Goal: Task Accomplishment & Management: Complete application form

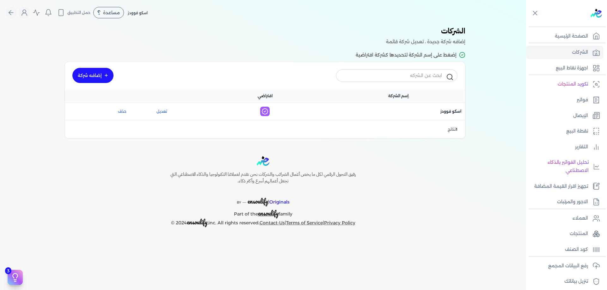
click at [446, 116] on div "اسم الشركة : اسكو فوودز" at bounding box center [397, 111] width 133 height 13
drag, startPoint x: 443, startPoint y: 155, endPoint x: 409, endPoint y: 152, distance: 33.3
click at [443, 155] on div "Toggle Navigation الاسعار العمولات مساعدة خدمة العملاء دليل المستخدم تسجيل الدخ…" at bounding box center [263, 145] width 526 height 290
click at [104, 81] on link "إضافه شركة" at bounding box center [92, 75] width 41 height 15
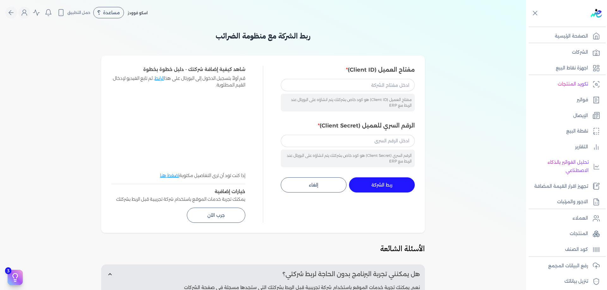
click at [354, 94] on div "مفتاح العميل (Client ID) هو كود خاص بشركتك يتم انشاؤه على البورتال عند الربط مع…" at bounding box center [348, 103] width 134 height 18
click at [358, 87] on input "مفتاح العميل (Client ID)" at bounding box center [348, 85] width 134 height 12
paste input "233cd3e3-afe9-43a4-aab2-0c78c902bb02"
type input "233cd3e3-afe9-43a4-aab2-0c78c902bb02"
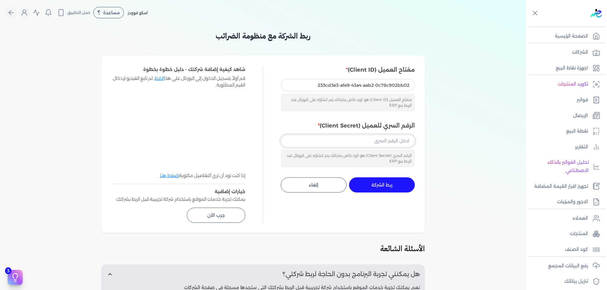
click at [373, 145] on input "الرقم السري للعميل (Client Secret)" at bounding box center [348, 141] width 134 height 12
paste input "126f4c2d-d2cd-449e-8759-4b2ce7cdfa7b"
type input "126f4c2d-d2cd-449e-8759-4b2ce7cdfa7b"
click at [447, 126] on div "ربط الشركة مع منظومة الضرائب مفتاح العميل (Client ID) 233cd3e3-afe9-43a4-aab2-0…" at bounding box center [263, 212] width 526 height 364
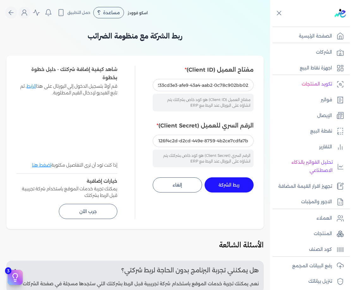
click at [242, 188] on button "ربط الشركة جاري التنفيذ" at bounding box center [228, 185] width 49 height 15
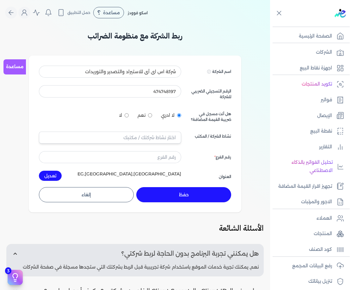
click at [156, 98] on div "474748197" at bounding box center [110, 92] width 142 height 15
click at [164, 132] on input "text" at bounding box center [110, 138] width 142 height 12
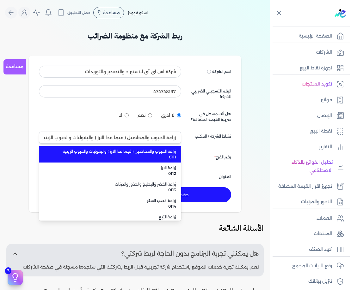
click at [125, 125] on div "اسم الشركة Displayed on public forums, such as Preline شركة اس اى آى للاستيراد …" at bounding box center [135, 123] width 192 height 115
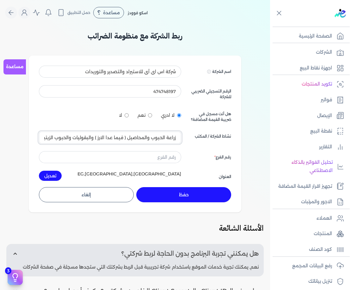
click at [167, 139] on input "زراعة الحبوب والمحاصيل ( فيما عدا الارز ) والبقوليات والحبوب الزيتية 0111" at bounding box center [110, 138] width 142 height 12
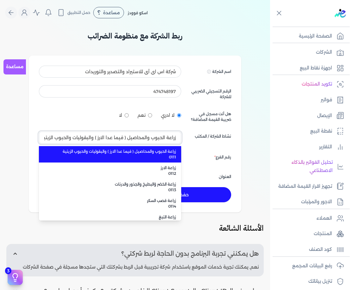
click at [167, 139] on input "زراعة الحبوب والمحاصيل ( فيما عدا الارز ) والبقوليات والحبوب الزيتية 0111" at bounding box center [110, 138] width 142 height 12
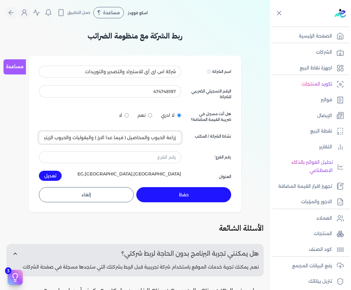
click at [167, 139] on input "زراعة الحبوب والمحاصيل ( فيما عدا الارز ) والبقوليات والحبوب الزيتية 0111" at bounding box center [110, 138] width 142 height 12
type input "زراعة الحبوب والمحاصيل ( فيما عدا الارز ) والبقوليات والحبوب الزيتية 0111"
click at [168, 158] on input "text" at bounding box center [110, 157] width 142 height 12
click at [169, 140] on input "زراعة الحبوب والمحاصيل ( فيما عدا الارز ) والبقوليات والحبوب الزيتية 0111" at bounding box center [110, 138] width 142 height 12
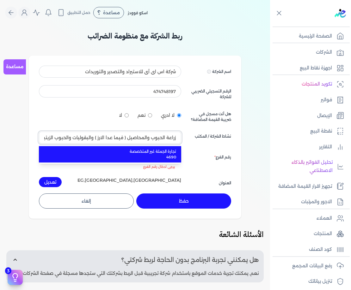
click at [169, 140] on input "زراعة الحبوب والمحاصيل ( فيما عدا الارز ) والبقوليات والحبوب الزيتية 0111" at bounding box center [110, 138] width 142 height 12
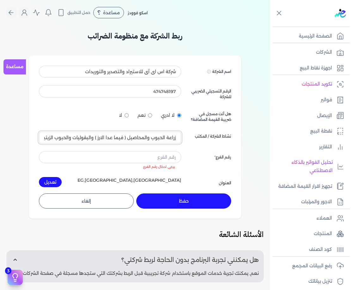
click at [169, 140] on input "زراعة الحبوب والمحاصيل ( فيما عدا الارز ) والبقوليات والحبوب الزيتية 0111" at bounding box center [110, 138] width 142 height 12
type input "زراعة الحبوب والمحاصيل ( فيما عدا الارز ) والبقوليات والحبوب الزيتية 0111"
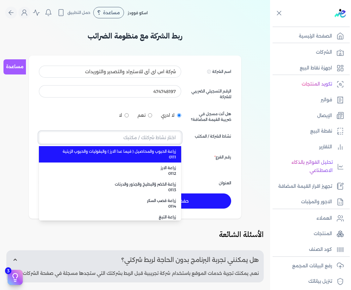
paste input "4690"
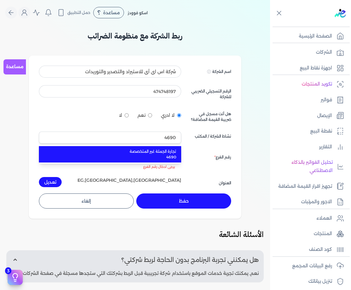
click at [173, 152] on span "تجارة الجملة غير المتخصصة" at bounding box center [114, 152] width 124 height 6
type input "تجارة الجملة غير المتخصصة 4690"
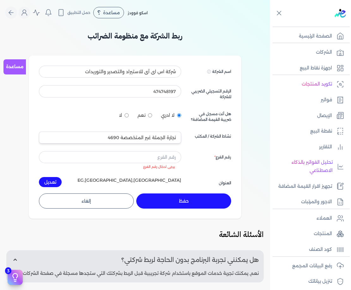
click at [207, 160] on div "رقم الفرع" at bounding box center [210, 160] width 42 height 18
click at [161, 147] on div "اسم الشركة Displayed on public forums, such as Preline شركة اس اى آى للاستيراد …" at bounding box center [135, 127] width 192 height 122
click at [164, 150] on div "اسم الشركة Displayed on public forums, such as Preline شركة اس اى آى للاستيراد …" at bounding box center [135, 127] width 192 height 122
click at [165, 155] on input "text" at bounding box center [110, 157] width 142 height 12
paste input "0 / 0 المبنى الادارى كفرالجبل ش الثلاجة من ترعة المنصورية - الهرم- الجيزة"
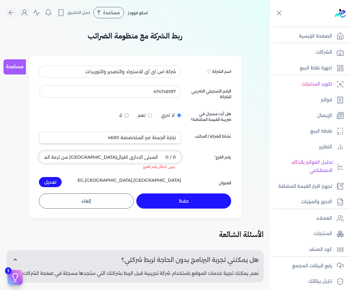
scroll to position [0, -21]
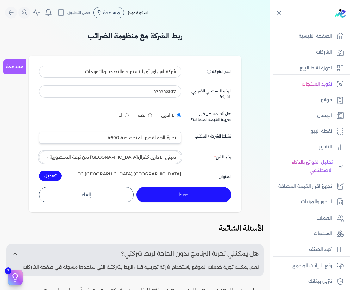
type input "0 / 0 المبنى الادارى كفرالجبل ش الثلاجة من ترعة المنصورية - الهرم- الجيزة"
click at [201, 195] on button "حفظ" at bounding box center [183, 194] width 95 height 15
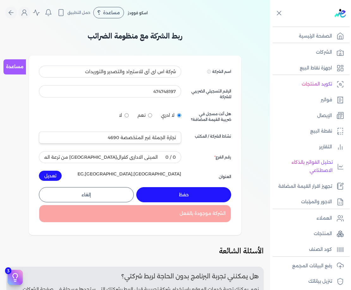
click at [201, 195] on button "حفظ" at bounding box center [183, 194] width 95 height 15
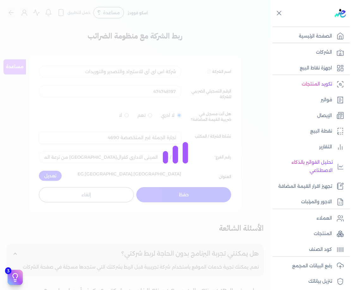
click at [201, 194] on div at bounding box center [175, 145] width 351 height 290
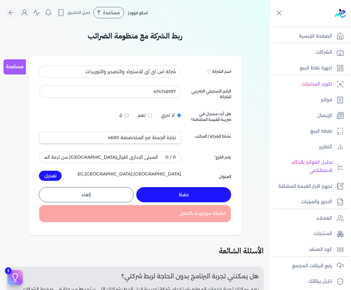
click at [201, 194] on button "حفظ" at bounding box center [183, 194] width 95 height 15
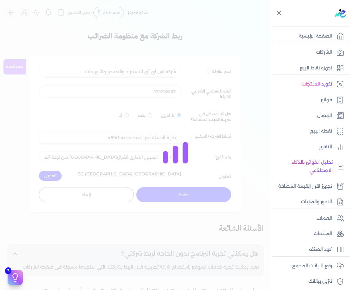
click at [201, 194] on div "برجاء مراجعة صحة رقم التسجيل الضريبي : 535710348 من هنا Dismiss ✕ ✕ استهلكت 100…" at bounding box center [175, 145] width 351 height 290
click at [201, 194] on button "حفظ" at bounding box center [183, 194] width 95 height 15
click at [201, 194] on div at bounding box center [175, 145] width 351 height 290
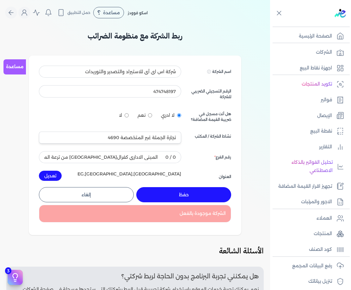
click at [201, 194] on button "حفظ" at bounding box center [183, 194] width 95 height 15
click at [0, 0] on div at bounding box center [0, 0] width 0 height 0
click at [201, 194] on button "حفظ" at bounding box center [183, 194] width 95 height 15
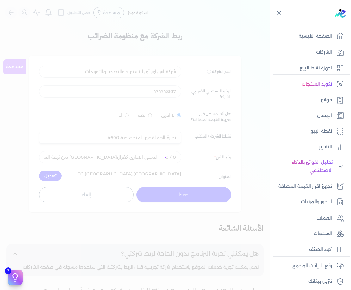
click at [201, 194] on div at bounding box center [175, 145] width 351 height 290
click at [201, 194] on button "حفظ" at bounding box center [183, 194] width 95 height 15
click at [201, 194] on div at bounding box center [175, 145] width 351 height 290
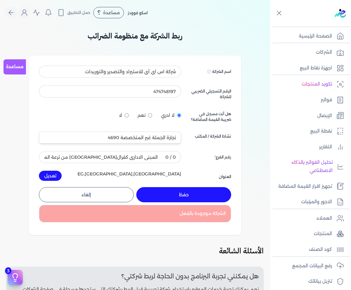
click at [201, 194] on button "حفظ" at bounding box center [183, 194] width 95 height 15
click at [0, 0] on div at bounding box center [0, 0] width 0 height 0
click at [201, 194] on button "حفظ" at bounding box center [183, 194] width 95 height 15
click at [0, 0] on div at bounding box center [0, 0] width 0 height 0
click at [201, 194] on button "حفظ" at bounding box center [183, 194] width 95 height 15
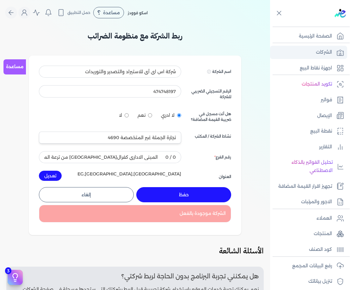
click at [314, 51] on link "الشركات" at bounding box center [308, 52] width 77 height 13
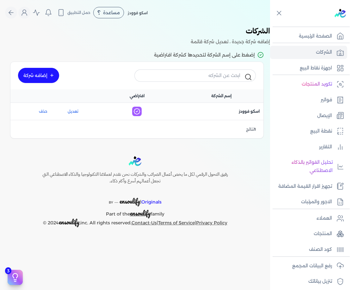
click at [52, 72] on link "إضافه شركة" at bounding box center [38, 75] width 41 height 15
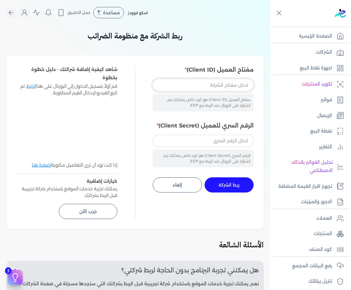
click at [227, 86] on input "مفتاح العميل (Client ID)" at bounding box center [203, 85] width 101 height 12
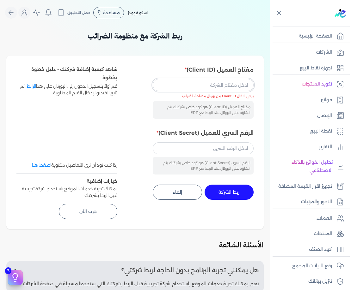
click at [227, 85] on input "مفتاح العميل (Client ID)" at bounding box center [203, 85] width 101 height 12
paste input "233cd3e3-afe9-43a4-aab2-0c78c902bb02"
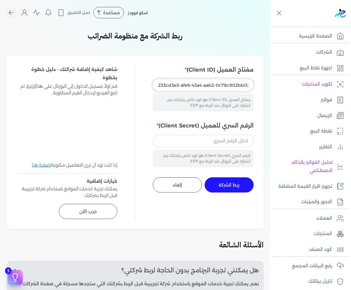
type input "233cd3e3-afe9-43a4-aab2-0c78c902bb02"
click at [226, 142] on input "الرقم السري للعميل (Client Secret)" at bounding box center [203, 141] width 101 height 12
paste input "126f4c2d-d2cd-449e-8759-4b2ce7cdfa7b"
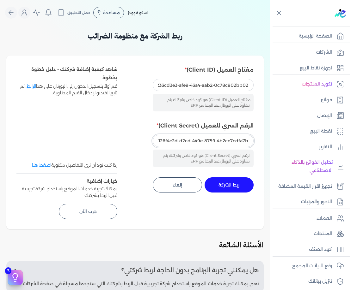
type input "126f4c2d-d2cd-449e-8759-4b2ce7cdfa7b"
click at [239, 181] on button "ربط الشركة جاري التنفيذ" at bounding box center [228, 185] width 49 height 15
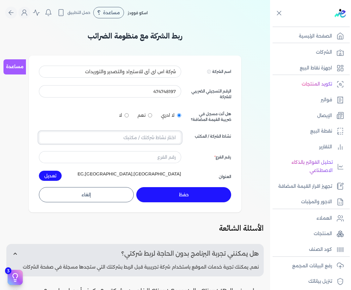
click at [172, 136] on input "text" at bounding box center [110, 138] width 142 height 12
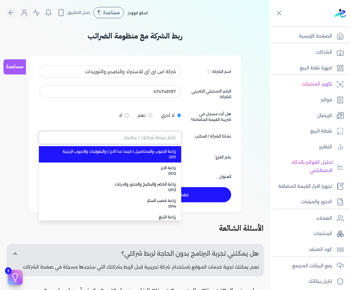
paste input "4690"
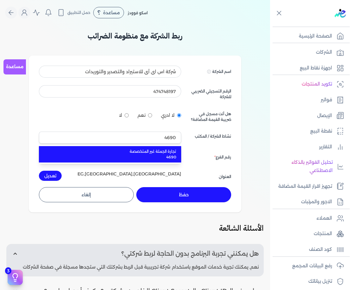
click at [168, 158] on span "4690" at bounding box center [114, 158] width 124 height 6
type input "تجارة الجملة غير المتخصصة 4690"
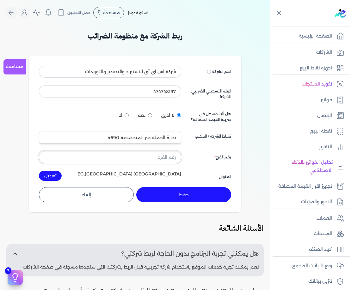
click at [165, 157] on input "text" at bounding box center [110, 157] width 142 height 12
paste input "0 / 0 المبنى الادارى كفرالجبل ش الثلاجة من ترعة المنصورية - الهرم- الجيزة"
type input "0 / 0 المبنى الادارى كفرالجبل ش الثلاجة من ترعة المنصورية - الهرم- الجيزة"
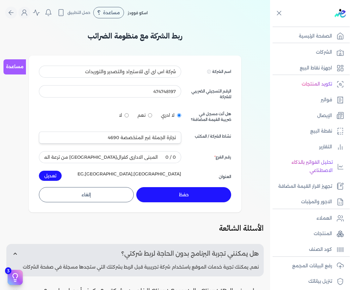
click at [195, 194] on button "حفظ" at bounding box center [183, 194] width 95 height 15
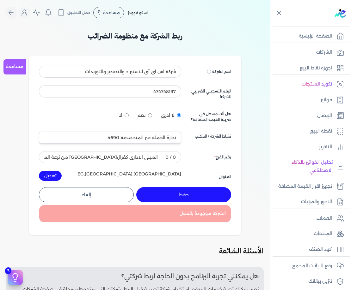
click at [255, 27] on div "Toggle Navigation الاسعار العمولات مساعدة خدمة العملاء دليل المستخدم تسجيل الدخ…" at bounding box center [135, 145] width 270 height 290
click at [326, 50] on p "الشركات" at bounding box center [324, 52] width 16 height 8
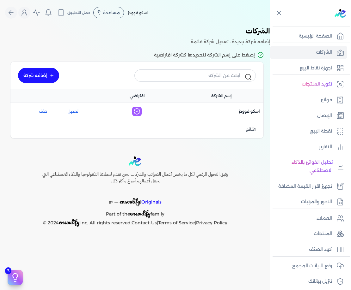
click at [253, 55] on p "إضغط على إسم الشركة لتحديدها كشركة افتراضية" at bounding box center [134, 55] width 257 height 8
click at [228, 120] on div "1 نتائج" at bounding box center [136, 129] width 253 height 19
click at [242, 114] on span "اسم الشركة : اسكو فوودز" at bounding box center [249, 112] width 21 height 6
click at [128, 59] on p "إضغط على إسم الشركة لتحديدها كشركة افتراضية" at bounding box center [134, 55] width 257 height 8
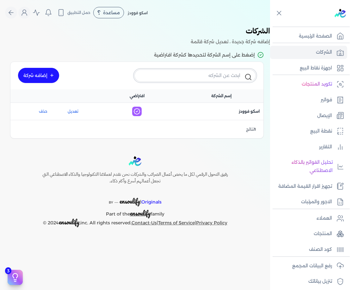
click at [197, 70] on input "text" at bounding box center [194, 76] width 121 height 12
click at [202, 76] on input "text" at bounding box center [194, 76] width 121 height 12
type input "h"
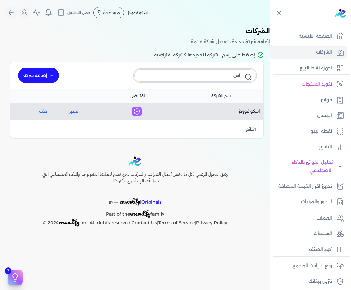
type input "ا"
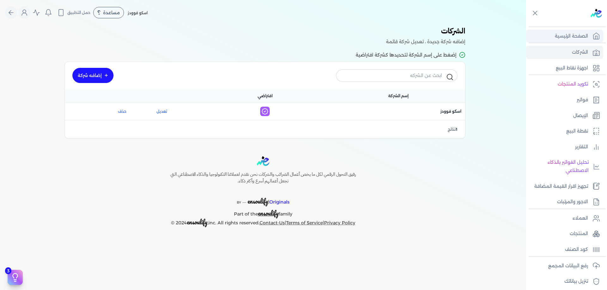
click at [350, 38] on p "الصفحة الرئيسية" at bounding box center [570, 36] width 33 height 8
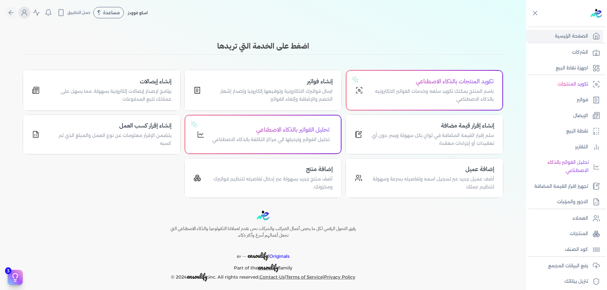
click at [28, 12] on icon "Global" at bounding box center [25, 13] width 8 height 8
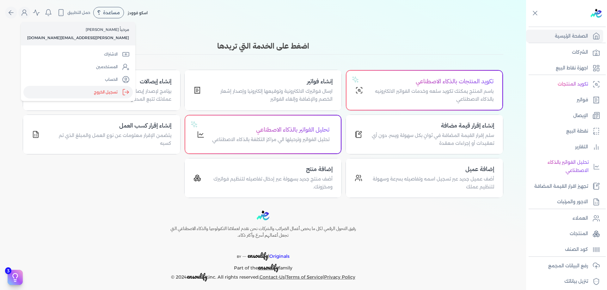
click at [79, 92] on label "تسجيل الخروج" at bounding box center [77, 92] width 109 height 13
click at [350, 25] on input "Close" at bounding box center [526, 25] width 0 height 0
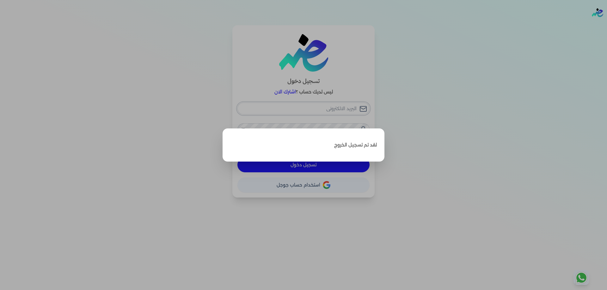
type input "[PERSON_NAME][EMAIL_ADDRESS][DOMAIN_NAME]"
click at [350, 109] on label "Close" at bounding box center [303, 145] width 607 height 290
click at [350, 25] on input "Close" at bounding box center [607, 25] width 0 height 0
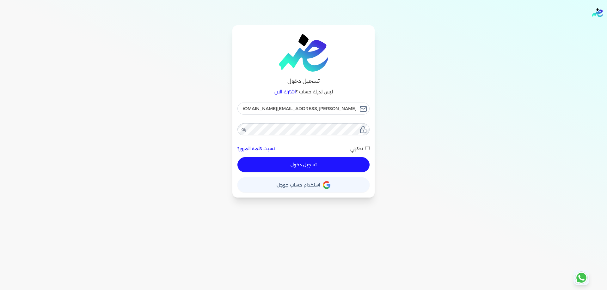
click at [340, 164] on button "تسجيل دخول" at bounding box center [303, 164] width 132 height 15
checkbox input "false"
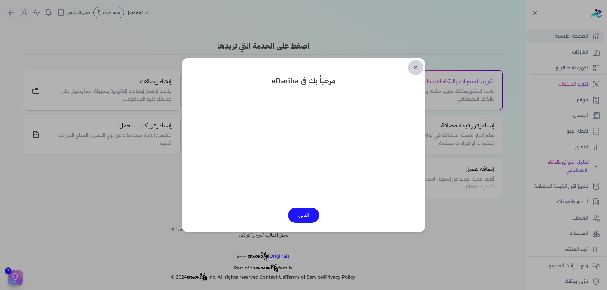
click at [350, 74] on div "✕ مرحباً بك فى eDariba التالي" at bounding box center [303, 145] width 243 height 174
click at [350, 70] on link "✕" at bounding box center [415, 67] width 15 height 15
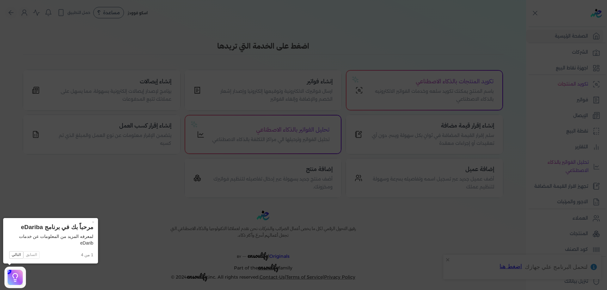
click at [258, 115] on icon at bounding box center [303, 145] width 607 height 290
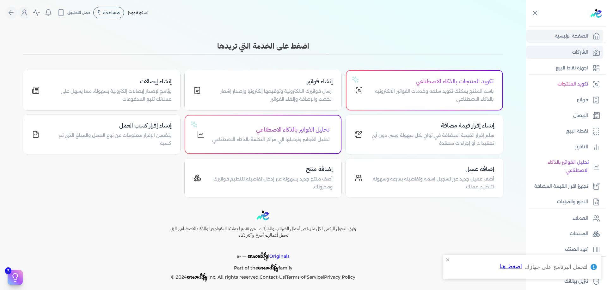
click at [350, 53] on p "الشركات" at bounding box center [580, 52] width 16 height 8
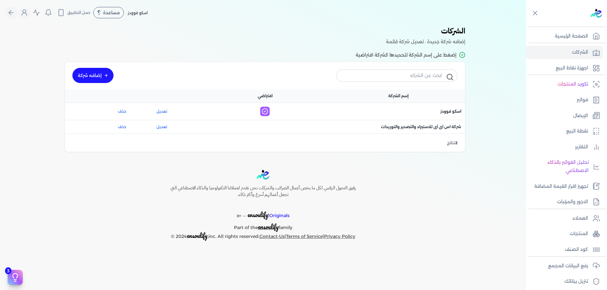
click at [350, 123] on div "اسم الشركة : شركة اس اى آى للاستيراد والتصدير والتوريدات" at bounding box center [397, 126] width 133 height 13
click at [350, 129] on span "اسم الشركة : شركة اس اى آى للاستيراد والتصدير والتوريدات" at bounding box center [421, 127] width 80 height 6
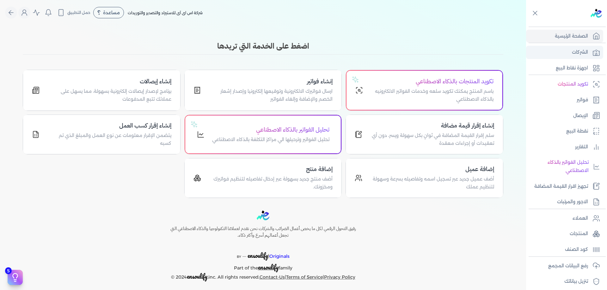
click at [350, 53] on link "الشركات" at bounding box center [564, 52] width 77 height 13
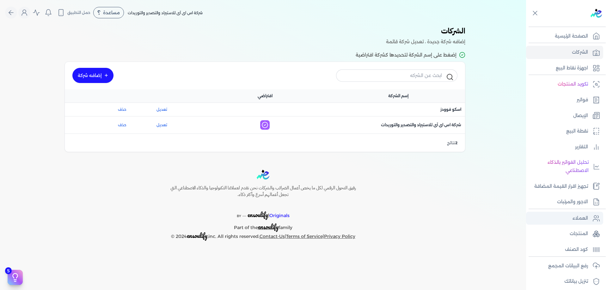
click at [350, 215] on p "العملاء" at bounding box center [579, 219] width 15 height 8
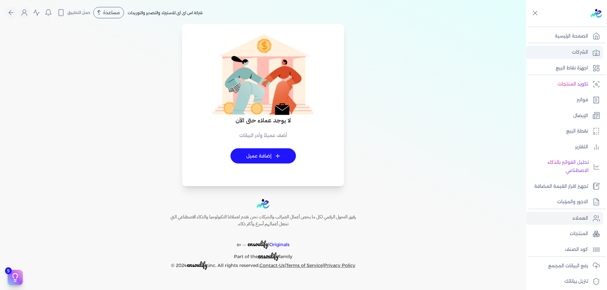
click at [350, 52] on p "الشركات" at bounding box center [580, 52] width 16 height 8
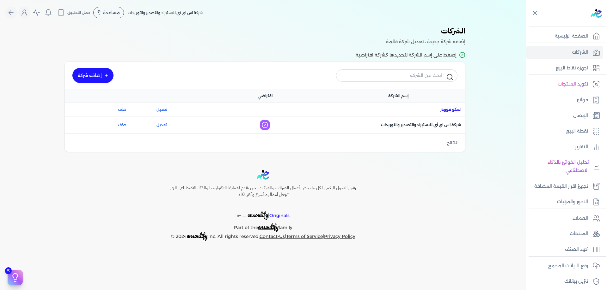
click at [350, 107] on span "اسم الشركة : اسكو فوودز" at bounding box center [450, 110] width 21 height 6
click at [350, 120] on div "اسم الشركة : شركة اس اى آى للاستيراد والتصدير والتوريدات" at bounding box center [397, 126] width 133 height 13
click at [350, 124] on div "اسم الشركة : شركة اس اى آى للاستيراد والتصدير والتوريدات" at bounding box center [397, 126] width 133 height 13
click at [350, 130] on span "اسم الشركة : شركة اس اى آى للاستيراد والتصدير والتوريدات" at bounding box center [421, 127] width 80 height 6
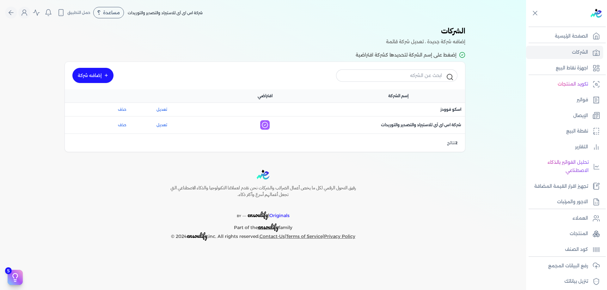
click at [350, 209] on div "رفيق التحول الرقمي لكل ما يخص أعمال الضرائب والشركات نحن نقدم لعملائنا التكنولو…" at bounding box center [263, 205] width 526 height 71
click at [350, 218] on icon at bounding box center [596, 219] width 8 height 8
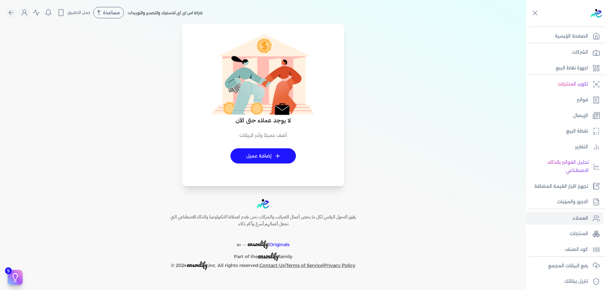
click at [350, 100] on div "لا يوجد عملاء حتى الآن أضف عميلاً وأدر البيانات + إضافة عميل" at bounding box center [263, 109] width 468 height 155
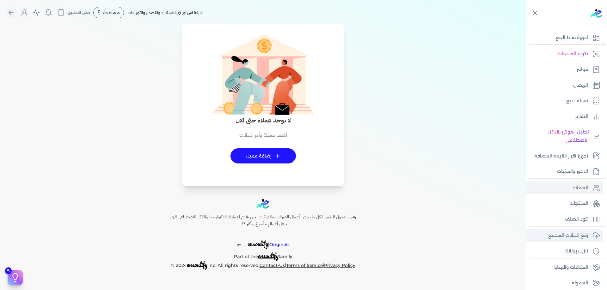
scroll to position [32, 0]
click at [350, 241] on ul "رفع البيانات المجمع تنزيل بياناتك" at bounding box center [564, 242] width 77 height 29
click at [350, 237] on p "رفع البيانات المجمع" at bounding box center [568, 235] width 40 height 8
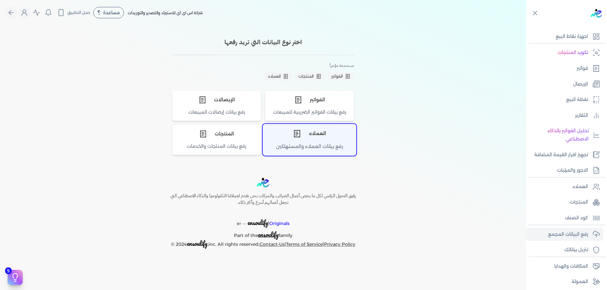
click at [300, 130] on icon "اختر نوع العملاء" at bounding box center [297, 134] width 8 height 8
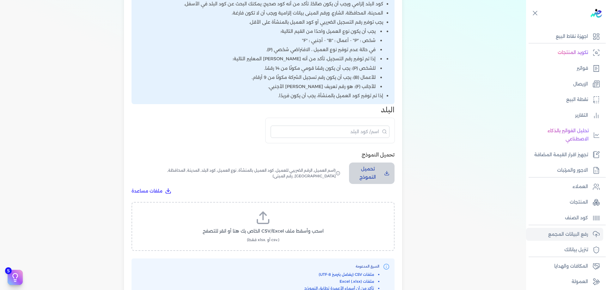
scroll to position [148, 0]
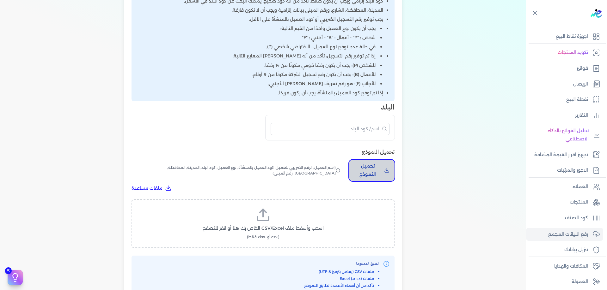
click at [350, 169] on p "تحميل النموذج" at bounding box center [367, 170] width 27 height 16
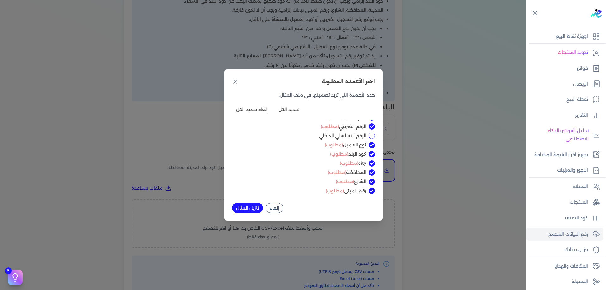
scroll to position [7, 0]
click at [350, 134] on input "الرقم التسلسلي الداخلي" at bounding box center [371, 134] width 6 height 6
checkbox input "true"
click at [243, 203] on div "إلغاء تنزيل المثال" at bounding box center [303, 208] width 143 height 10
click at [246, 206] on button "تنزيل المثال" at bounding box center [247, 208] width 31 height 10
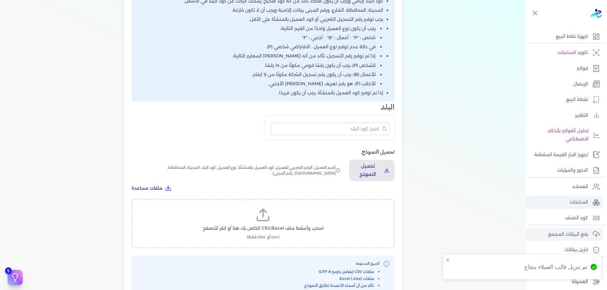
click at [350, 203] on link "المنتجات" at bounding box center [564, 202] width 77 height 13
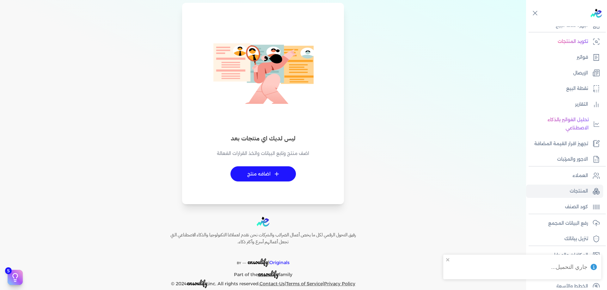
scroll to position [51, 0]
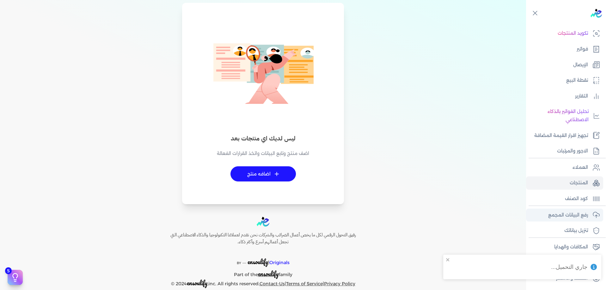
click at [350, 209] on link "رفع البيانات المجمع" at bounding box center [564, 215] width 77 height 13
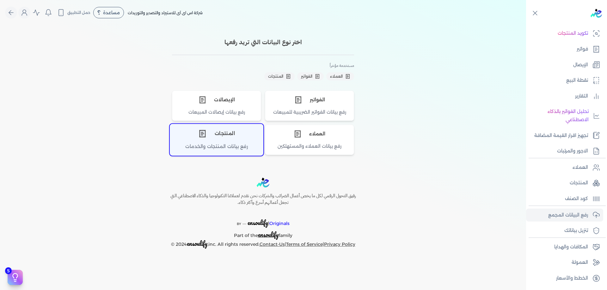
click at [226, 136] on div "المنتجات" at bounding box center [216, 133] width 93 height 19
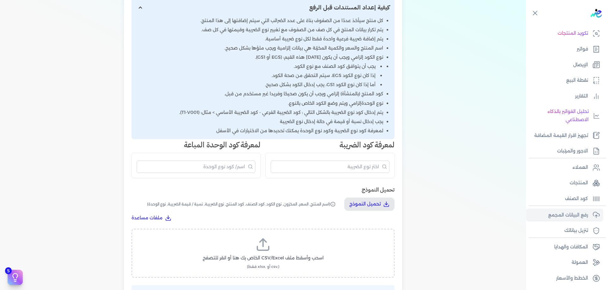
scroll to position [158, 0]
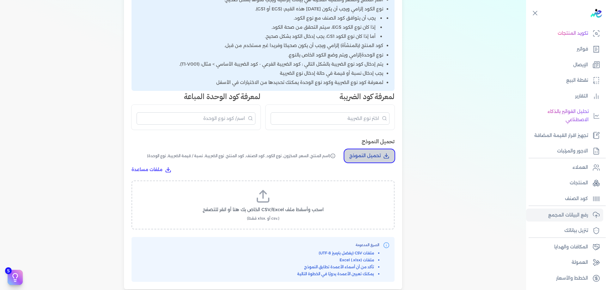
click at [350, 153] on p "تحميل النموذج" at bounding box center [364, 156] width 31 height 8
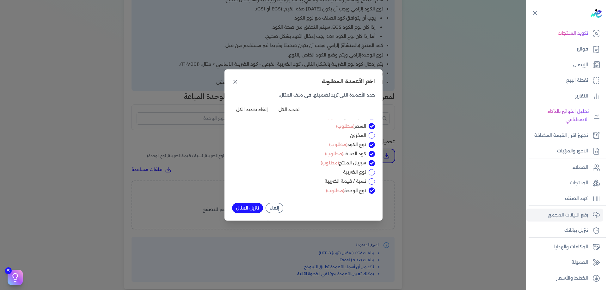
scroll to position [7, 0]
click at [350, 173] on input "نوع الضريبة" at bounding box center [371, 171] width 6 height 6
checkbox input "true"
click at [350, 180] on input "نسبة / قيمة الضريبة" at bounding box center [371, 180] width 6 height 6
checkbox input "true"
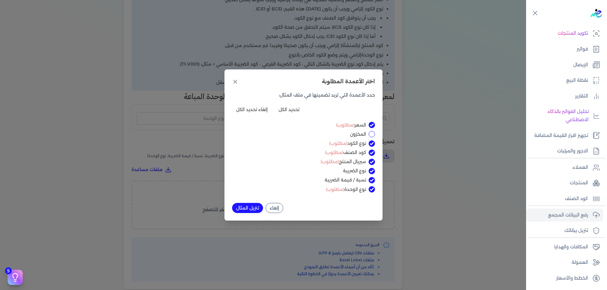
click at [260, 205] on button "تنزيل المثال" at bounding box center [247, 208] width 31 height 10
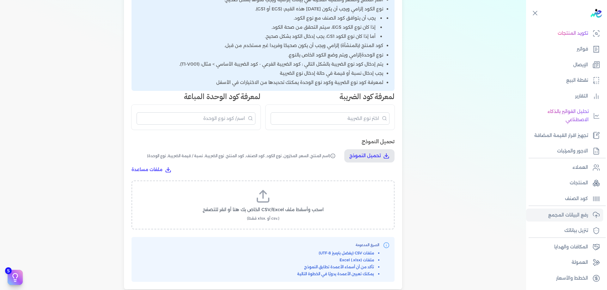
click at [92, 30] on div "اختيار النوع 2 رفع الملف 3 تعيين الأعمدة 4 مراجعة ومعالجة رفع بيانات المنتجات ا…" at bounding box center [263, 83] width 526 height 433
click at [350, 52] on p "فواتير" at bounding box center [581, 49] width 11 height 8
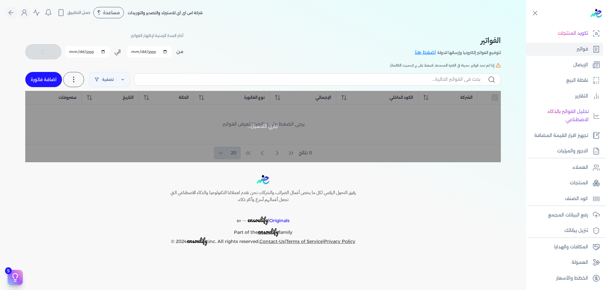
click at [337, 58] on div "الفواتير لتوقيع الفواتير إلكترونيا وإرسالها للدولة اضغط هنا أختر المدة الزمنية …" at bounding box center [262, 46] width 475 height 28
click at [350, 127] on div "جاري التحميل..." at bounding box center [262, 126] width 475 height 71
click at [350, 62] on p "الإيصال" at bounding box center [580, 65] width 15 height 8
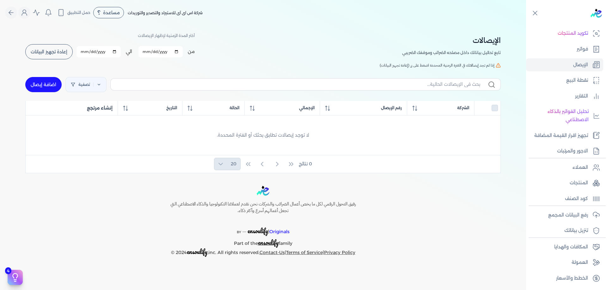
click at [350, 57] on ul "تكويد المنتجات فواتير الإيصال نقطة البيع التقارير تحليل الفواتير بالذكاء الاصطن…" at bounding box center [564, 92] width 77 height 131
click at [350, 54] on link "فواتير" at bounding box center [564, 49] width 77 height 13
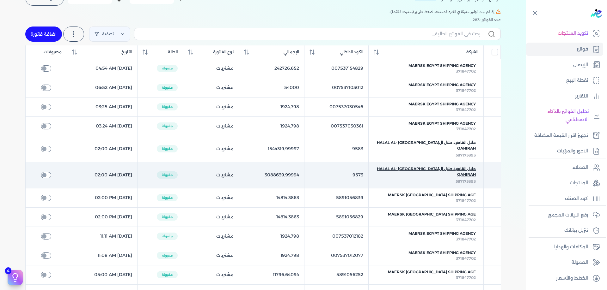
scroll to position [53, 0]
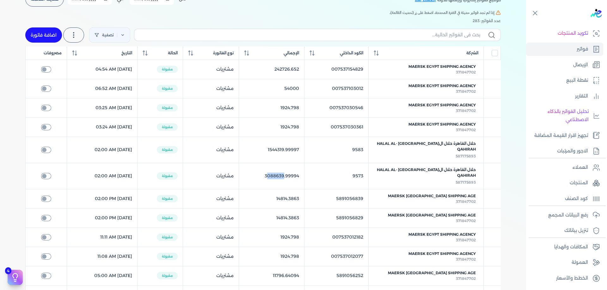
drag, startPoint x: 285, startPoint y: 165, endPoint x: 302, endPoint y: 166, distance: 17.1
click at [302, 166] on table "الشركة الكود الداخلي الإجمالي نوع الفاتورة الحالة التاريخ مصروفات Maersk Egypt …" at bounding box center [262, 252] width 475 height 413
click at [302, 171] on table "الشركة الكود الداخلي الإجمالي نوع الفاتورة الحالة التاريخ مصروفات Maersk Egypt …" at bounding box center [262, 252] width 475 height 413
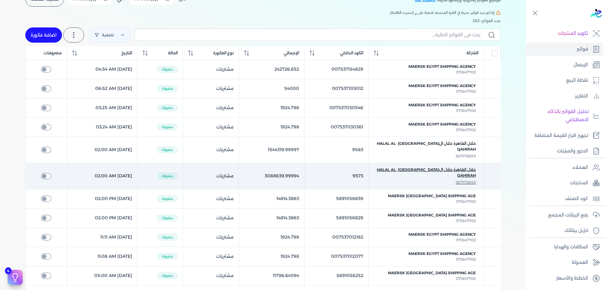
click at [350, 167] on span "حلال القاهرة حلال القاهرة HAlAl AL-Qahirah" at bounding box center [426, 172] width 100 height 11
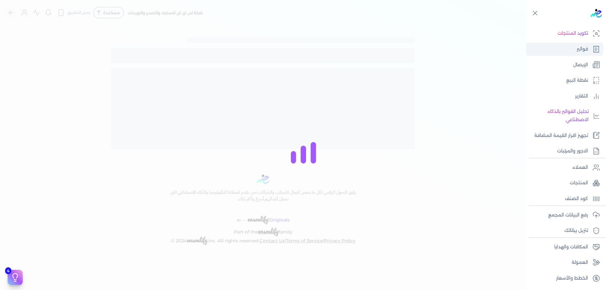
click at [350, 50] on link "فواتير" at bounding box center [564, 49] width 77 height 13
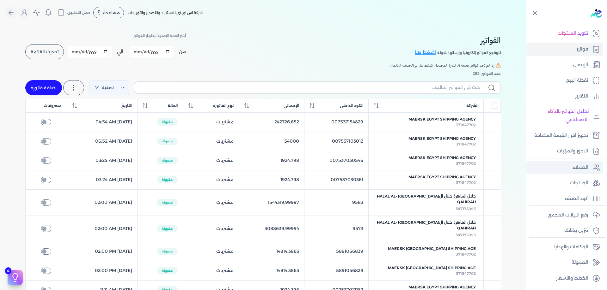
click at [350, 169] on icon at bounding box center [596, 168] width 8 height 8
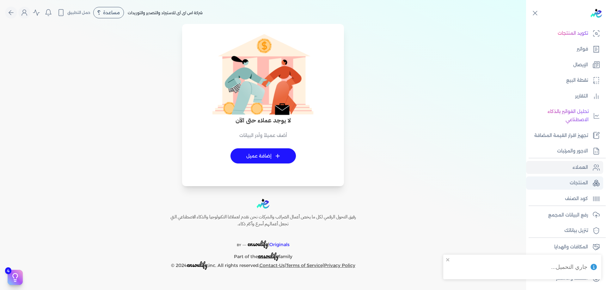
click at [350, 190] on link "المنتجات" at bounding box center [564, 183] width 77 height 13
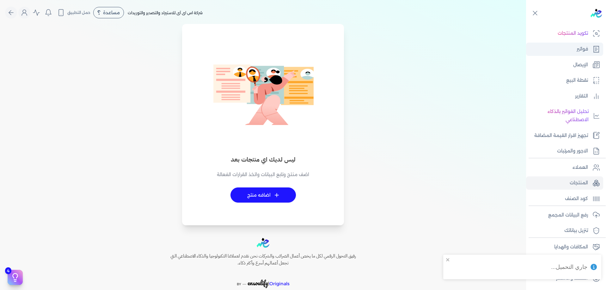
click at [350, 52] on link "فواتير" at bounding box center [564, 49] width 77 height 13
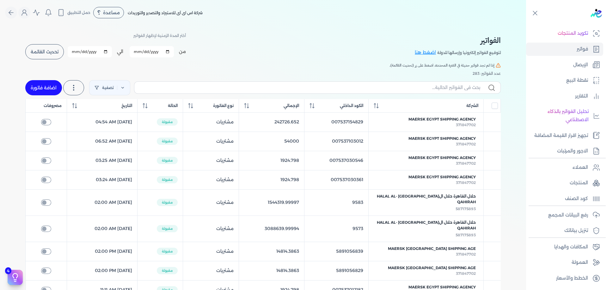
click at [350, 14] on img at bounding box center [595, 13] width 11 height 9
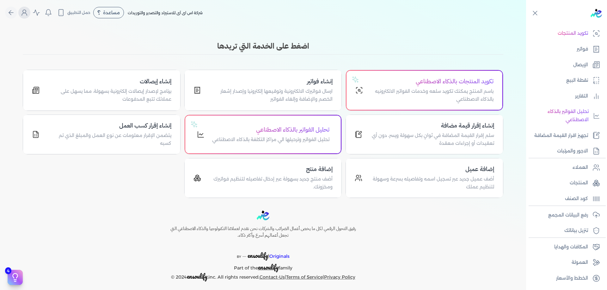
click at [30, 13] on button "Global" at bounding box center [24, 13] width 12 height 12
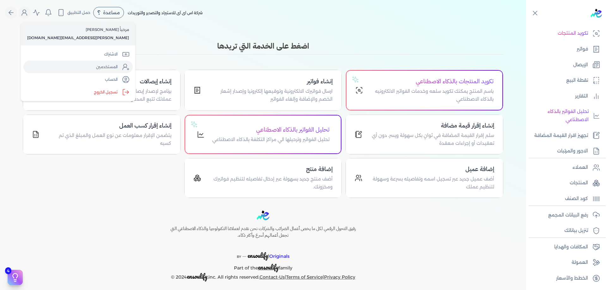
click at [122, 65] on icon "Global" at bounding box center [126, 67] width 8 height 8
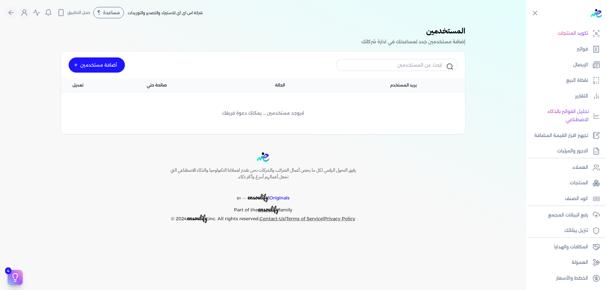
drag, startPoint x: 194, startPoint y: 72, endPoint x: 217, endPoint y: 71, distance: 23.7
click at [194, 72] on div "أضافة مستخدمين" at bounding box center [263, 65] width 404 height 27
click at [146, 14] on span "شركة اس اى آى للاستيراد والتصدير والتوريدات" at bounding box center [165, 12] width 75 height 5
click at [24, 19] on nav "Toggle Navigation الاسعار العمولات مساعدة خدمة العملاء دليل المستخدم تسجيل الدخ…" at bounding box center [263, 12] width 526 height 25
click at [23, 13] on icon "Global" at bounding box center [25, 13] width 8 height 8
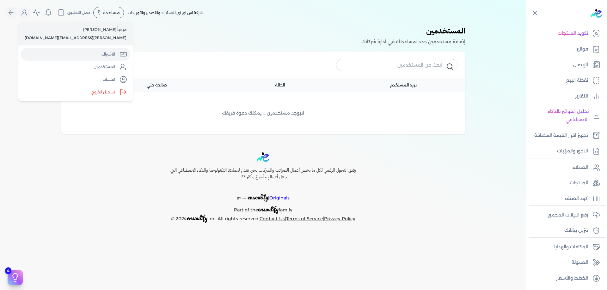
click at [119, 54] on icon "Global" at bounding box center [123, 55] width 8 height 8
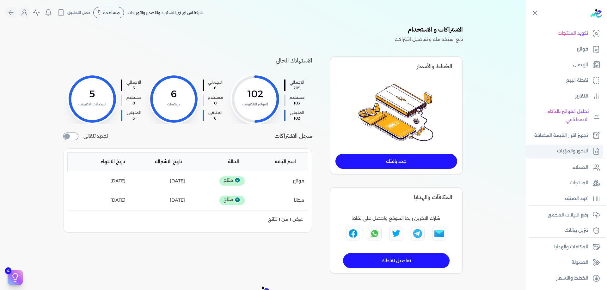
click at [350, 148] on p "الاجور والمرتبات" at bounding box center [572, 151] width 31 height 8
select select "01"
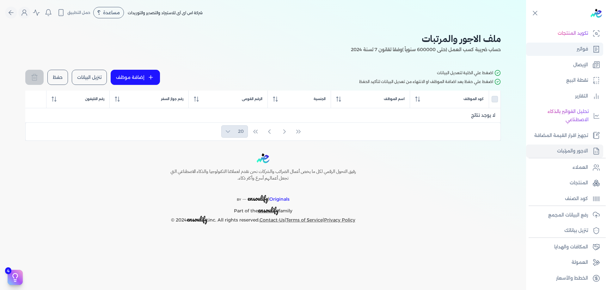
click at [350, 44] on link "فواتير" at bounding box center [564, 49] width 77 height 13
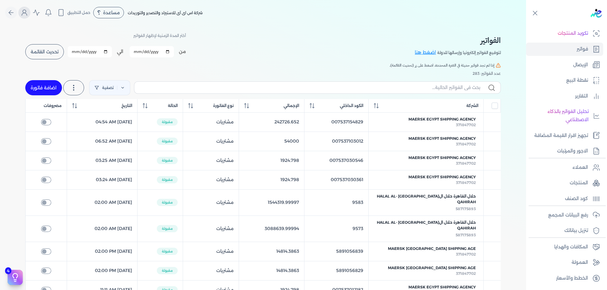
click at [30, 15] on button "Global" at bounding box center [24, 13] width 12 height 12
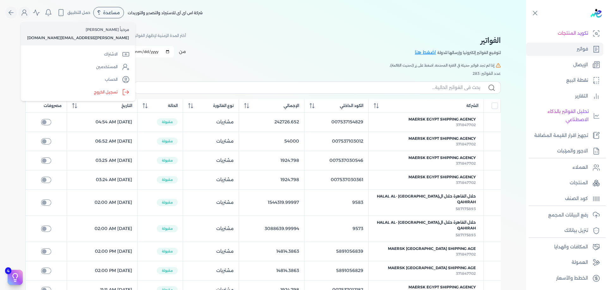
click at [46, 31] on p "مرحباً [PERSON_NAME]" at bounding box center [78, 30] width 102 height 8
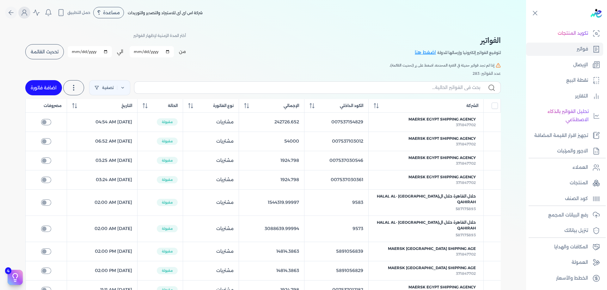
click at [26, 13] on icon "Global" at bounding box center [25, 13] width 8 height 8
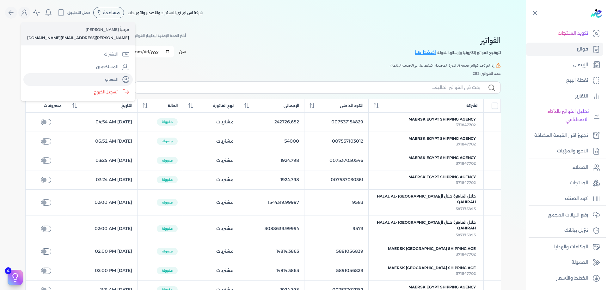
click at [85, 78] on link "الحساب" at bounding box center [77, 79] width 109 height 13
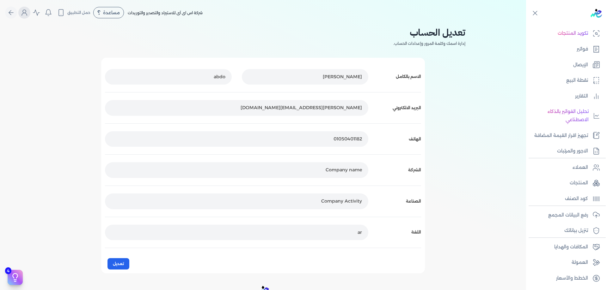
click at [23, 12] on icon "Global" at bounding box center [25, 13] width 8 height 8
click at [49, 36] on p "[PERSON_NAME][EMAIL_ADDRESS][DOMAIN_NAME]" at bounding box center [78, 38] width 102 height 8
click at [26, 14] on icon "Global" at bounding box center [25, 13] width 8 height 8
click at [122, 71] on icon "Global" at bounding box center [126, 67] width 8 height 8
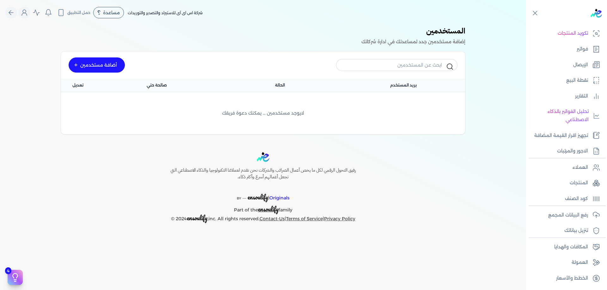
drag, startPoint x: 69, startPoint y: 12, endPoint x: 226, endPoint y: 41, distance: 160.4
click at [226, 41] on div "Toggle Navigation الاسعار العمولات مساعدة خدمة العملاء دليل المستخدم تسجيل الدخ…" at bounding box center [263, 145] width 526 height 290
click at [51, 16] on button "Global" at bounding box center [48, 13] width 12 height 12
click at [41, 13] on button "Global" at bounding box center [36, 13] width 12 height 12
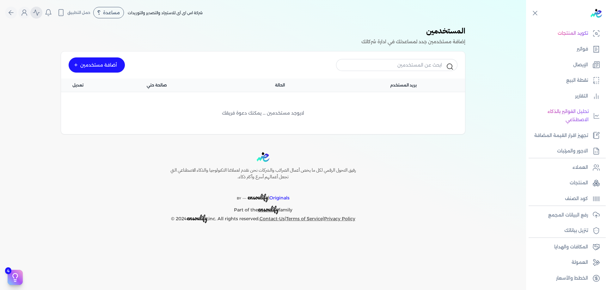
click at [40, 13] on button "Global" at bounding box center [36, 13] width 12 height 12
click at [350, 58] on ul "تكويد المنتجات فواتير الإيصال نقطة البيع التقارير تحليل الفواتير بالذكاء الاصطن…" at bounding box center [564, 92] width 77 height 131
click at [350, 55] on link "فواتير" at bounding box center [564, 49] width 77 height 13
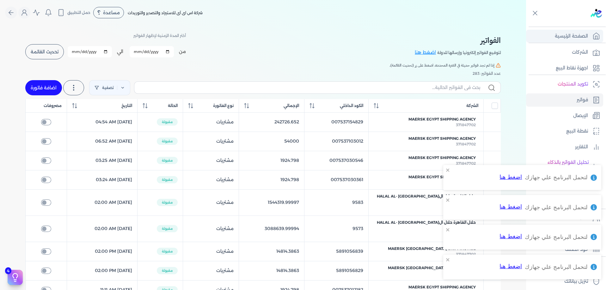
click at [350, 30] on link "الصفحة الرئيسية" at bounding box center [564, 36] width 77 height 13
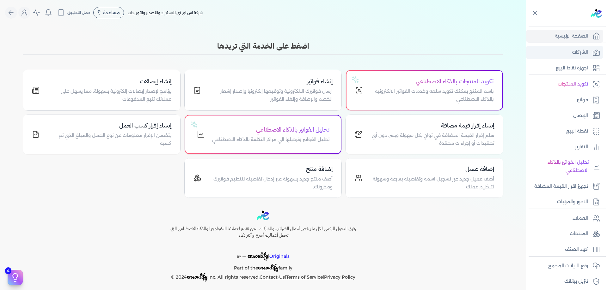
click at [350, 46] on link "الشركات" at bounding box center [564, 52] width 77 height 13
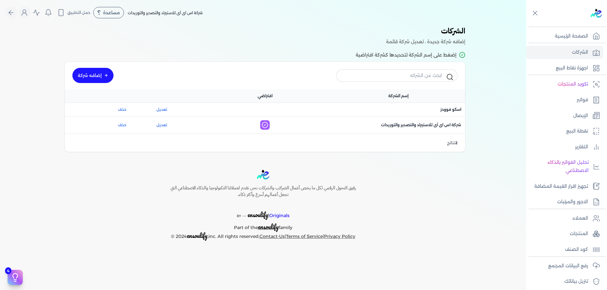
click at [350, 102] on div "إسم الشركة" at bounding box center [397, 95] width 133 height 13
click at [350, 106] on div "اسم الشركة : اسكو فوودز" at bounding box center [397, 109] width 133 height 13
click at [350, 108] on span "اسم الشركة : اسكو فوودز" at bounding box center [450, 110] width 21 height 6
click at [350, 145] on div "الشركات المستخدمة حديثاً شركة جديدة اسكو فوودز الرسوم الضريبية : 2,960,000 شركة…" at bounding box center [263, 91] width 526 height 132
click at [350, 210] on div "العملاء المنتجات كود الصنف" at bounding box center [566, 233] width 81 height 48
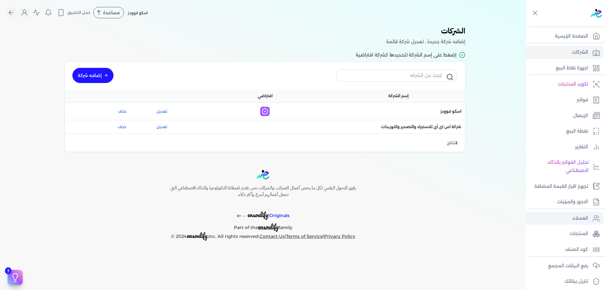
click at [350, 222] on icon at bounding box center [596, 219] width 8 height 8
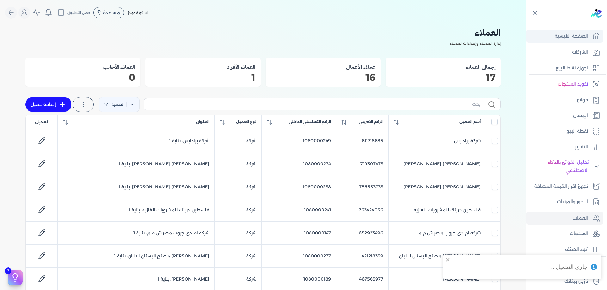
click at [350, 36] on p "الصفحة الرئيسية" at bounding box center [570, 36] width 33 height 8
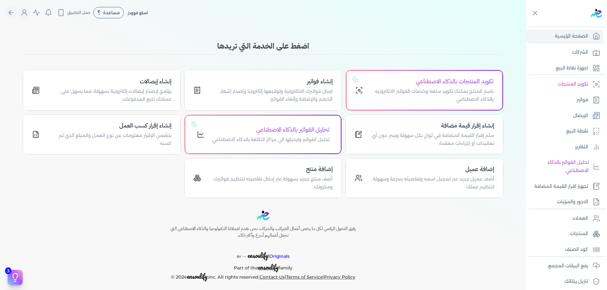
click at [335, 33] on div "Toggle Navigation الاسعار العمولات مساعدة خدمة العملاء دليل المستخدم تسجيل الدخ…" at bounding box center [263, 145] width 526 height 290
click at [350, 54] on p "الشركات" at bounding box center [580, 52] width 16 height 8
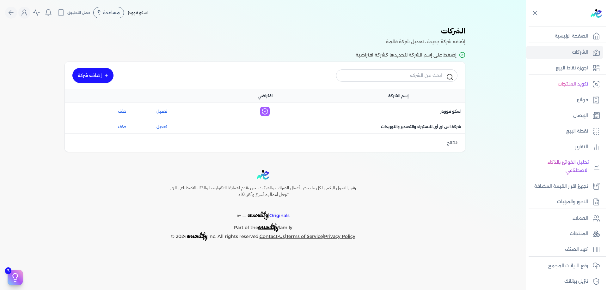
click at [350, 175] on div "رفيق التحول الرقمي لكل ما يخص أعمال الضرائب والشركات نحن نقدم لعملائنا التكنولو…" at bounding box center [263, 205] width 526 height 71
click at [350, 53] on p "الشركات" at bounding box center [580, 52] width 16 height 8
click at [350, 39] on p "الصفحة الرئيسية" at bounding box center [570, 36] width 33 height 8
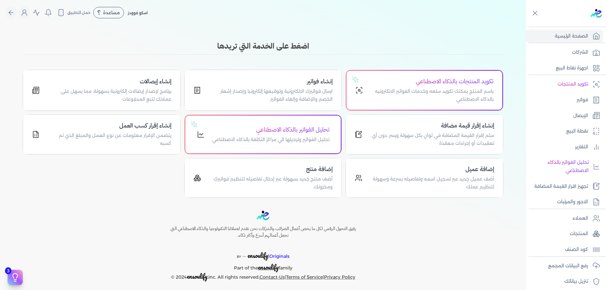
click at [350, 47] on h3 "اضغط على الخدمة التي تريدها" at bounding box center [263, 45] width 480 height 11
click at [350, 52] on link "الشركات" at bounding box center [564, 52] width 77 height 13
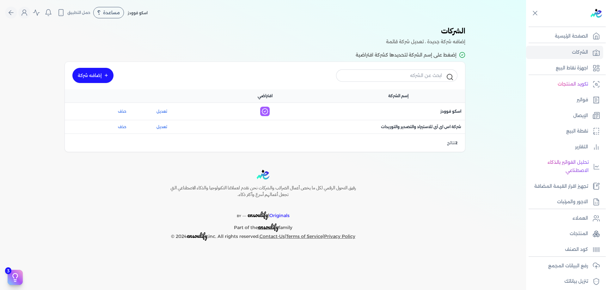
click at [350, 124] on div "الشركات المستخدمة حديثاً شركة جديدة اسكو فوودز الرسوم الضريبية : 2,960,000 شركة…" at bounding box center [263, 91] width 526 height 132
click at [350, 126] on span "اسم الشركة : شركة اس اى آى للاستيراد والتصدير والتوريدات" at bounding box center [421, 127] width 80 height 6
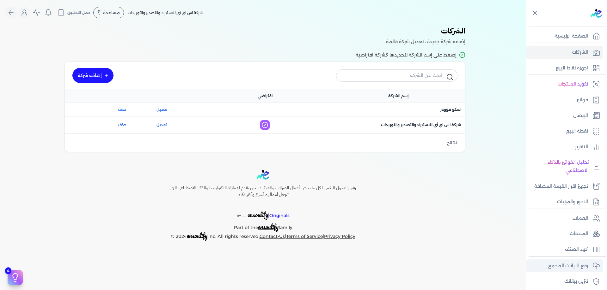
click at [350, 260] on link "رفع البيانات المجمع" at bounding box center [564, 266] width 77 height 13
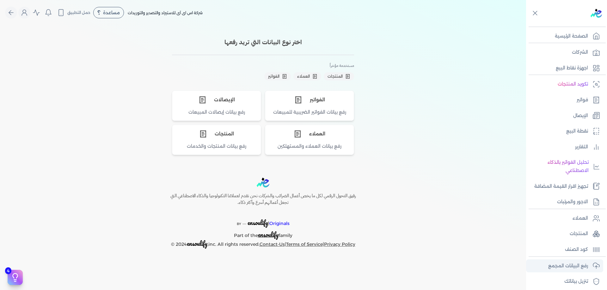
click at [350, 264] on link "رفع البيانات المجمع" at bounding box center [564, 266] width 77 height 13
drag, startPoint x: 369, startPoint y: 131, endPoint x: 393, endPoint y: 122, distance: 26.2
click at [350, 131] on div "اختر نوع البيانات التي تريد رفعها مستخدمة مؤخراً المنتجات العملاء الفواتير الفو…" at bounding box center [263, 94] width 278 height 122
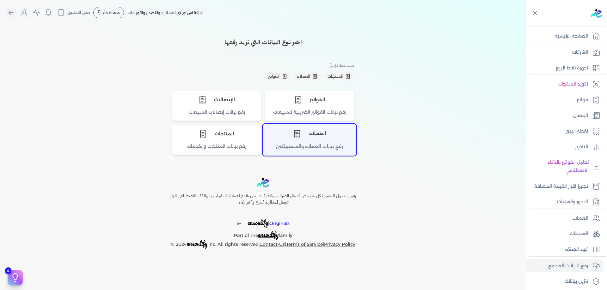
click at [323, 135] on div "العملاء" at bounding box center [309, 133] width 93 height 19
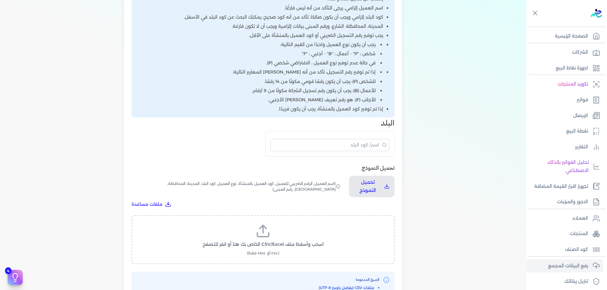
scroll to position [158, 0]
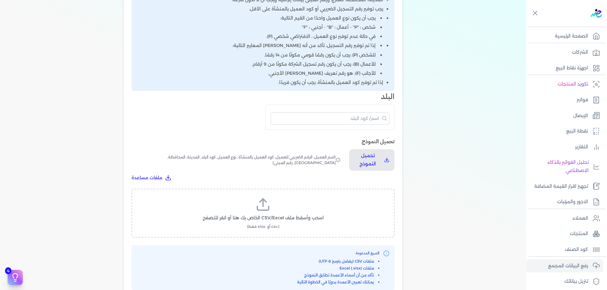
click at [286, 259] on div "الصيغ المدعومة ملفات CSV (يفضل بترميز UTF-8) ملفات Excel (.xlsx) تأكد من أن أسم…" at bounding box center [262, 268] width 253 height 35
click at [277, 193] on div "اسحب وأسقط ملف CSV/Excel الخاص بك هنا أو انقر للتصفح (.csv أو .xlsx فقط)" at bounding box center [262, 213] width 263 height 49
click at [283, 208] on label "اسحب وأسقط ملف CSV/Excel الخاص بك هنا أو انقر للتصفح (.csv أو .xlsx فقط)" at bounding box center [263, 213] width 246 height 33
click at [0, 0] on input "اسحب وأسقط ملف CSV/Excel الخاص بك هنا أو انقر للتصفح (.csv أو .xlsx فقط)" at bounding box center [0, 0] width 0 height 0
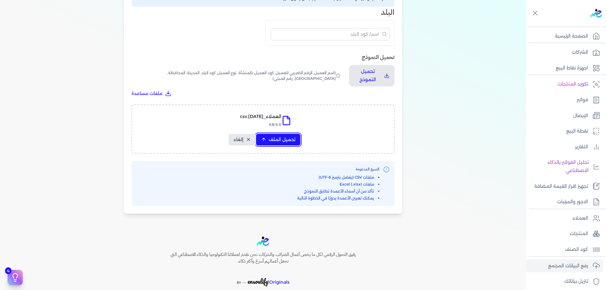
click at [285, 140] on span "تحميل الملف" at bounding box center [282, 139] width 27 height 7
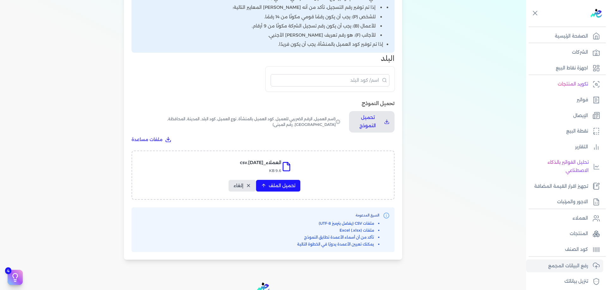
select select "أسم العميل"
select select "الرقم الضريبي"
select select "الرقم التسلسلي الداخلي"
select select "نوع العميل"
select select "كود البلد"
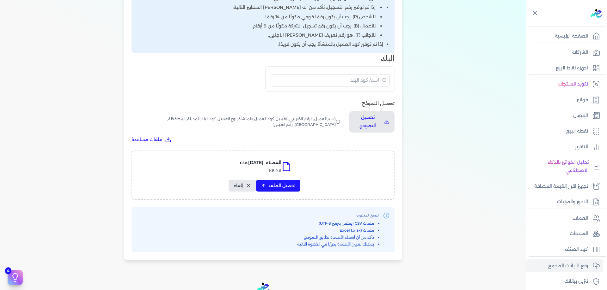
select select "city"
select select "المحافظة"
select select "الشارع"
select select "رقم المبنى"
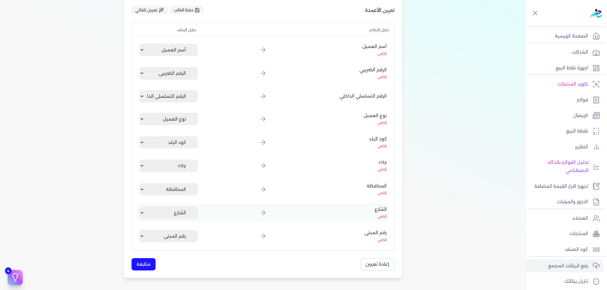
scroll to position [91, 0]
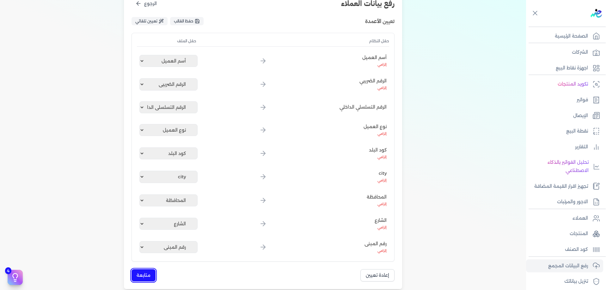
click at [145, 273] on button "متابعة" at bounding box center [143, 276] width 24 height 12
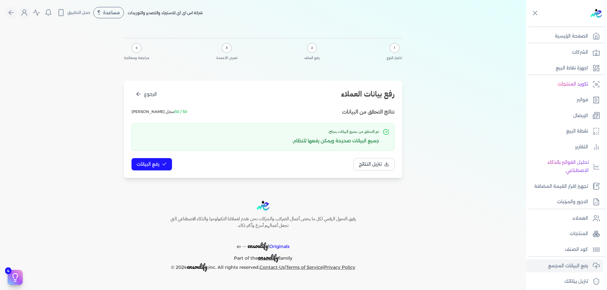
scroll to position [0, 0]
click at [150, 161] on span "رفع البيانات" at bounding box center [147, 164] width 23 height 7
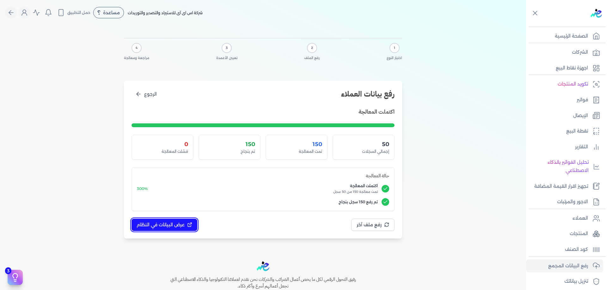
click at [180, 227] on span "عرض البيانات في النظام" at bounding box center [160, 225] width 48 height 7
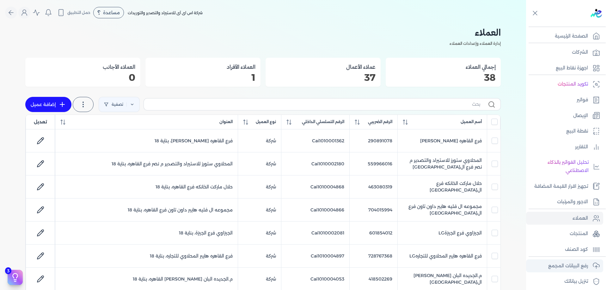
click at [350, 267] on p "رفع البيانات المجمع" at bounding box center [568, 266] width 40 height 8
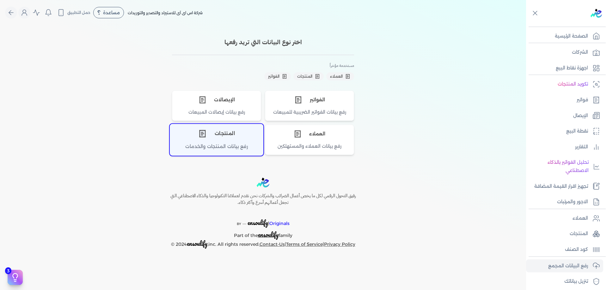
click at [223, 139] on div "المنتجات" at bounding box center [216, 133] width 93 height 19
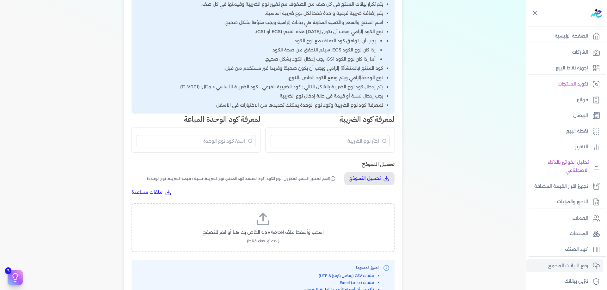
scroll to position [137, 0]
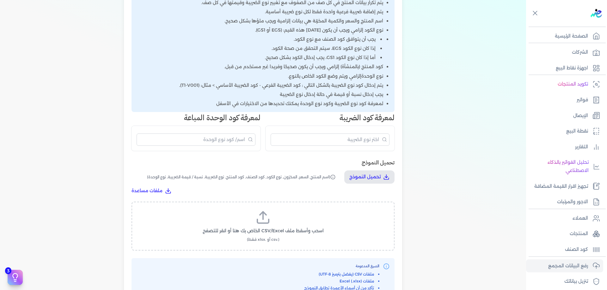
click at [273, 229] on span "اسحب وأسقط ملف CSV/Excel الخاص بك هنا أو انقر للتصفح" at bounding box center [263, 231] width 121 height 7
click at [0, 0] on input "اسحب وأسقط ملف CSV/Excel الخاص بك هنا أو انقر للتصفح (.csv أو .xlsx فقط)" at bounding box center [0, 0] width 0 height 0
click at [284, 233] on button "تحميل الملف" at bounding box center [278, 237] width 44 height 12
select select "اسم المنتج"
select select "السعر"
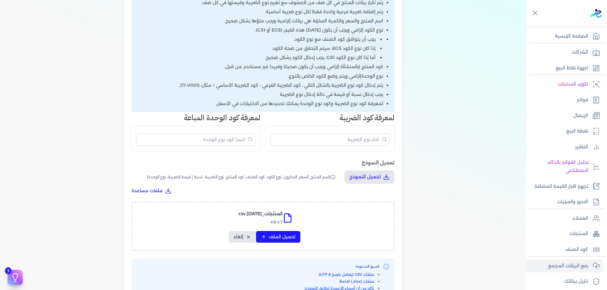
select select "نوع الكود"
select select "كود الصنف"
select select "سيريال المنتج"
select select "نوع الضريبة"
select select "نسبة / قيمة الضريبة"
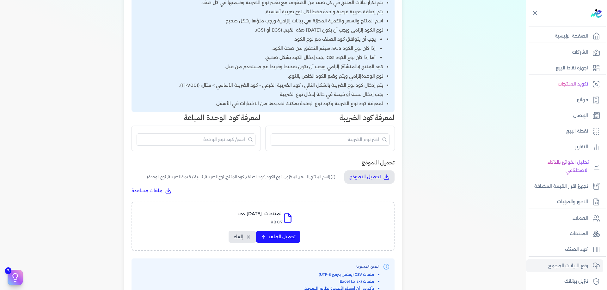
select select "نوع الوحدة"
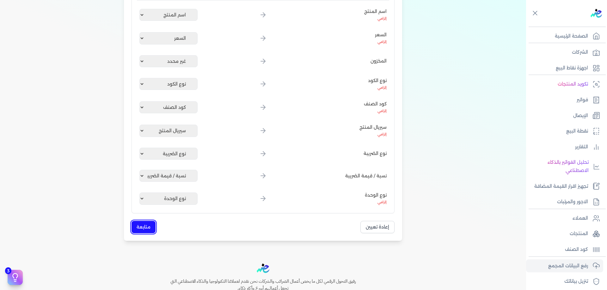
click at [152, 227] on button "متابعة" at bounding box center [143, 227] width 24 height 12
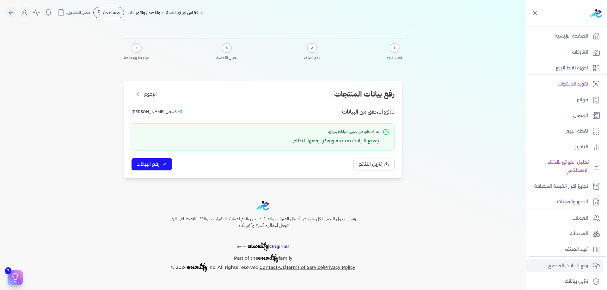
click at [172, 170] on div "تنزيل النتائج رفع البيانات" at bounding box center [262, 164] width 263 height 12
click at [165, 166] on icon at bounding box center [164, 164] width 5 height 5
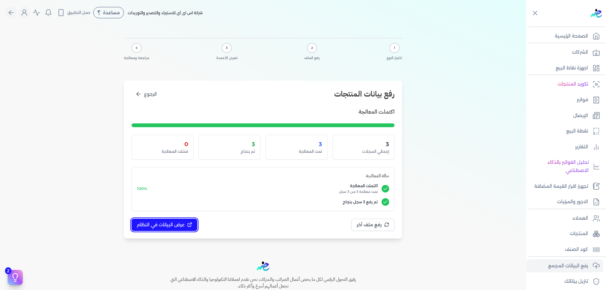
click at [190, 222] on button "عرض البيانات في النظام" at bounding box center [164, 225] width 66 height 12
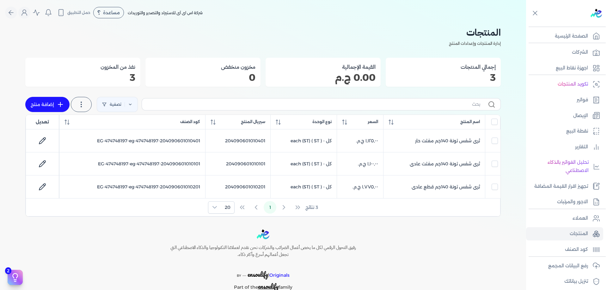
click at [350, 73] on div "القيمة الإجمالية 0.00 ج.م" at bounding box center [322, 72] width 115 height 29
click at [350, 59] on div "القيمة الإجمالية 0.00 ج.م" at bounding box center [322, 72] width 115 height 29
click at [350, 66] on div "إجمالي المنتجات 3 القيمة الإجمالية 0.00 ج.م مخزون منخفض 0 نفذ من المخزون 3" at bounding box center [262, 72] width 475 height 29
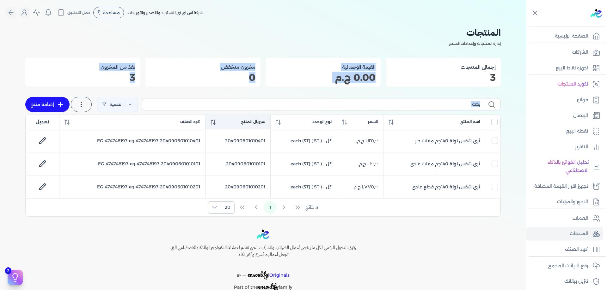
drag, startPoint x: 379, startPoint y: 64, endPoint x: 241, endPoint y: 122, distance: 148.6
click at [241, 122] on div "المنتجات إدارة المنتجات وإعدادات المنتج إجمالي المنتجات 3 القيمة الإجمالية 0.00…" at bounding box center [262, 121] width 475 height 192
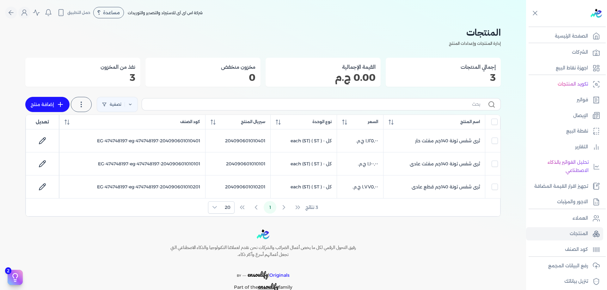
click at [288, 26] on h2 "المنتجات" at bounding box center [262, 32] width 475 height 14
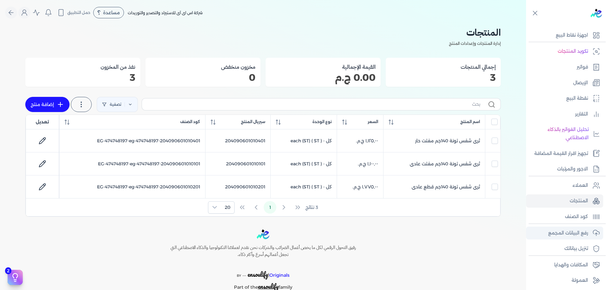
scroll to position [42, 0]
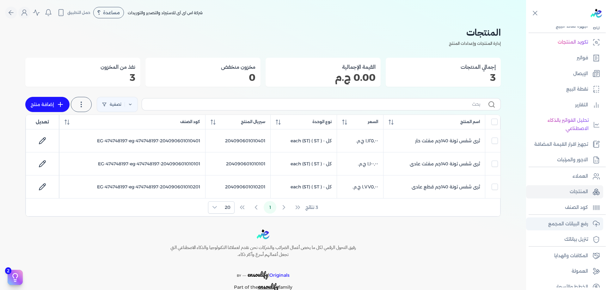
click at [350, 230] on link "رفع البيانات المجمع" at bounding box center [564, 224] width 77 height 13
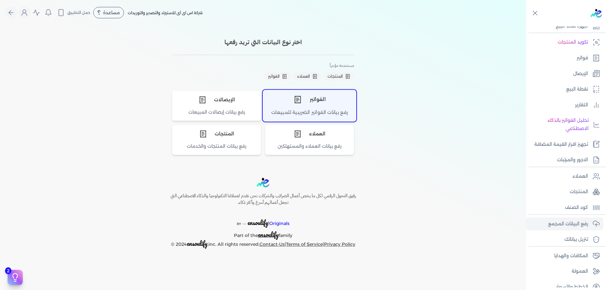
click at [323, 106] on div "الفواتير" at bounding box center [309, 99] width 93 height 19
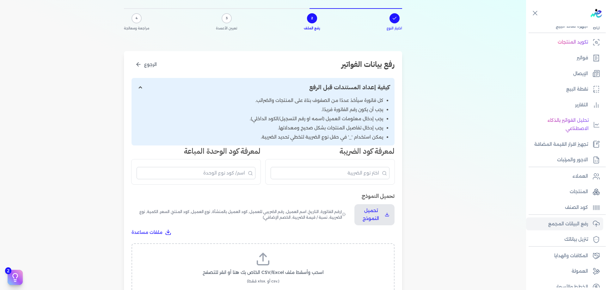
scroll to position [74, 0]
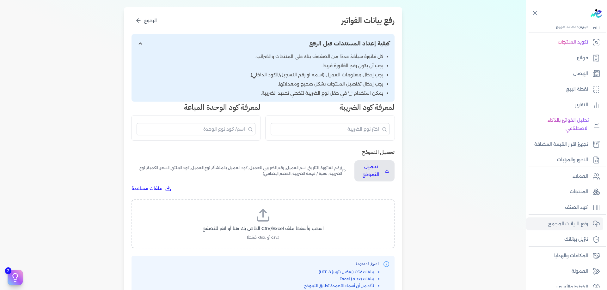
click at [350, 161] on div "اختيار النوع 2 رفع الملف 3 تعيين الأعمدة 4 مراجعة ومعالجة رفع بيانات الفواتير ا…" at bounding box center [263, 135] width 526 height 367
click at [350, 170] on p "تحميل النموذج" at bounding box center [370, 171] width 23 height 16
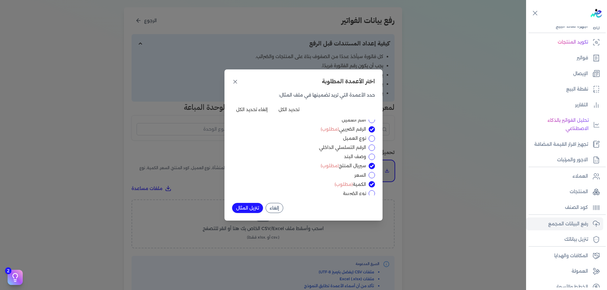
scroll to position [0, 0]
click at [350, 141] on input "أسم العميل" at bounding box center [371, 141] width 6 height 6
checkbox input "true"
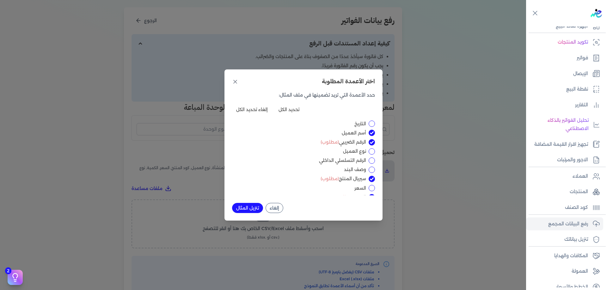
scroll to position [10, 0]
click at [350, 158] on input "الرقم التسلسلي الداخلي" at bounding box center [371, 158] width 6 height 6
checkbox input "true"
click at [350, 162] on input "السعر" at bounding box center [371, 165] width 6 height 6
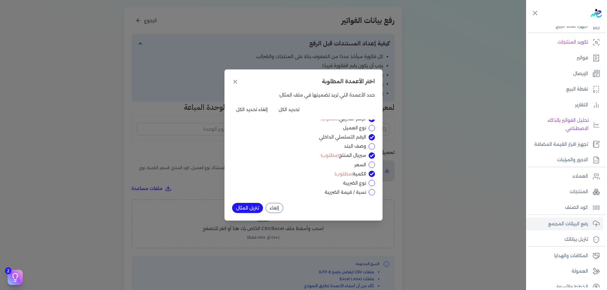
checkbox input "true"
click at [257, 213] on div "اختر الأعمدة المطلوبة حدد الأعمدة التي تريد تضمينها في ملف المثال: تحديد الكل إ…" at bounding box center [303, 145] width 158 height 151
click at [257, 210] on button "تنزيل المثال" at bounding box center [247, 208] width 31 height 10
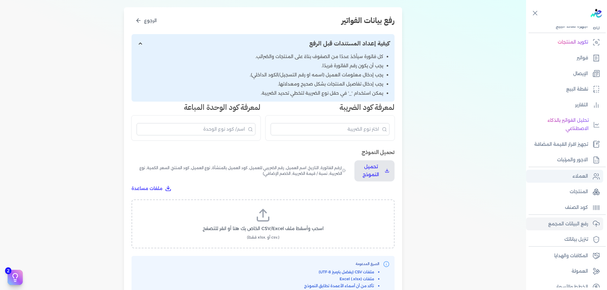
click at [350, 173] on link "العملاء" at bounding box center [564, 176] width 77 height 13
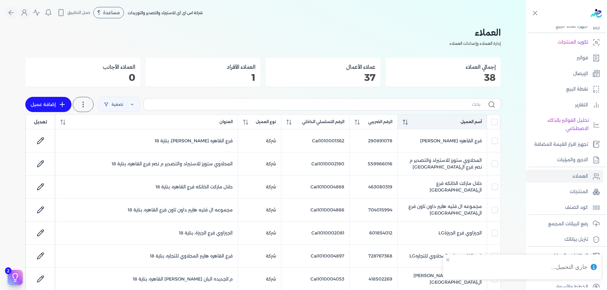
click at [350, 117] on th "أسم العميل" at bounding box center [441, 122] width 89 height 15
checkbox input "false"
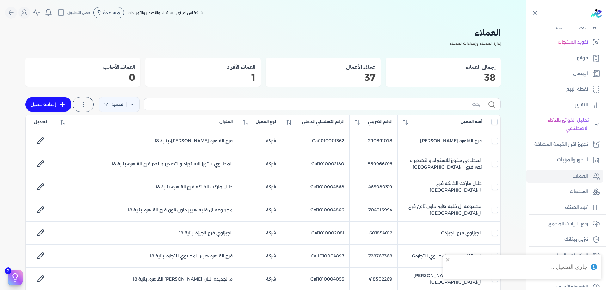
checkbox input "false"
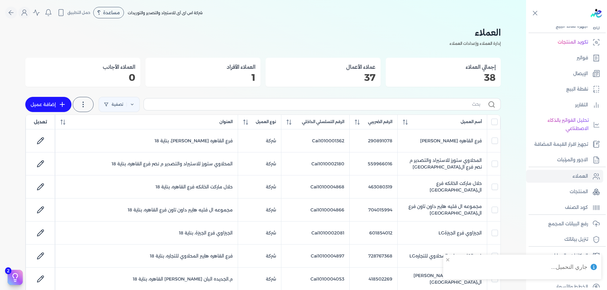
checkbox input "false"
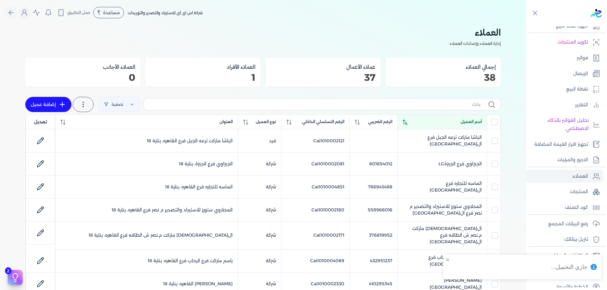
click at [350, 110] on label at bounding box center [321, 104] width 357 height 12
click at [350, 108] on input "text" at bounding box center [314, 104] width 331 height 7
click at [350, 105] on input "text" at bounding box center [314, 104] width 331 height 7
paste input "Cai1010004897"
type input "Cai1010004897"
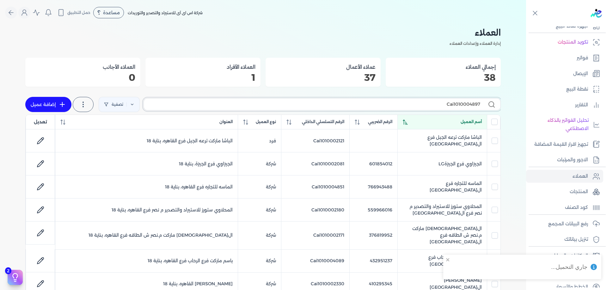
checkbox input "false"
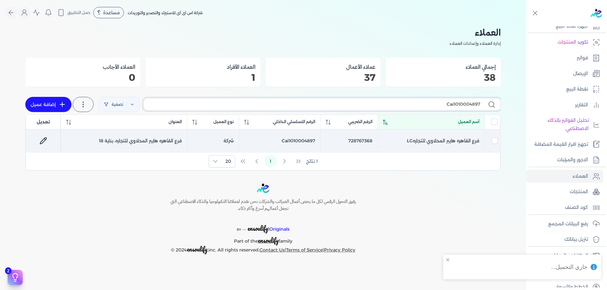
type input "Cai1010004897"
click at [350, 144] on td "فرع القاهره هايبر المحلاوي للتجارهLG" at bounding box center [430, 141] width 107 height 23
checkbox input "true"
click at [185, 138] on td "فرع القاهره هايبر المحلاوي للتجاره، بناية 18" at bounding box center [124, 141] width 126 height 23
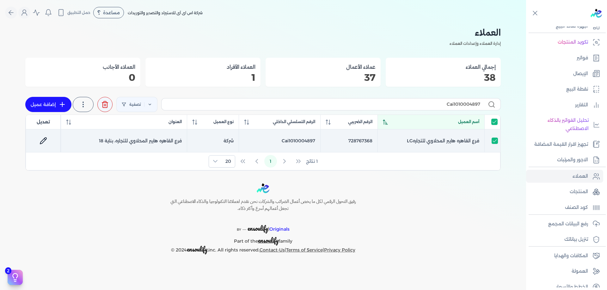
checkbox input "false"
click at [48, 139] on link at bounding box center [43, 140] width 15 height 15
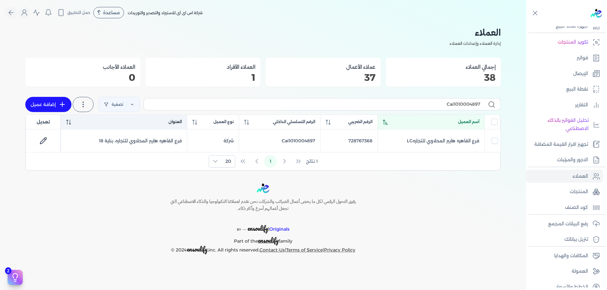
select select "B"
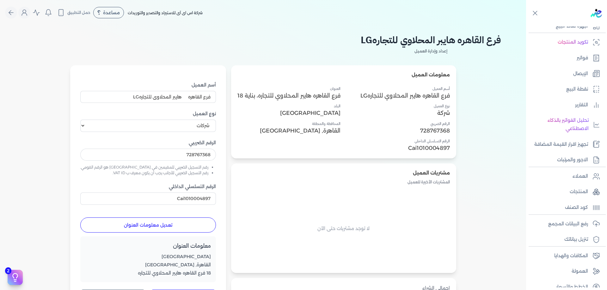
click at [350, 133] on p "728767368" at bounding box center [398, 131] width 103 height 8
copy p "728767368"
click at [350, 177] on link "العملاء" at bounding box center [564, 176] width 77 height 13
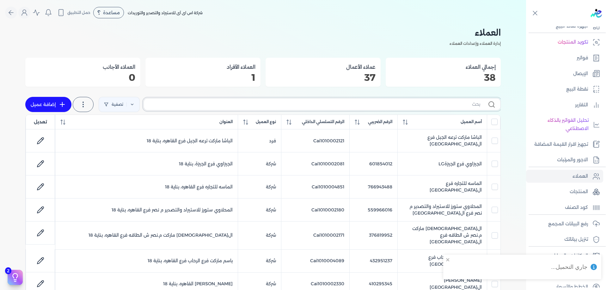
click at [350, 103] on input "text" at bounding box center [314, 104] width 331 height 7
paste input "Cai1010001362"
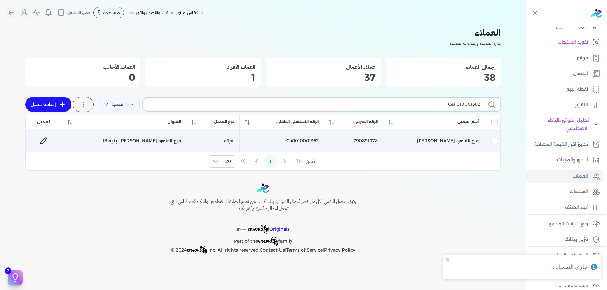
type input "Cai1010001362"
click at [350, 142] on td "فرع القاهره سامي سلامهLG" at bounding box center [433, 141] width 101 height 23
checkbox input "true"
click at [42, 140] on icon at bounding box center [44, 141] width 8 height 8
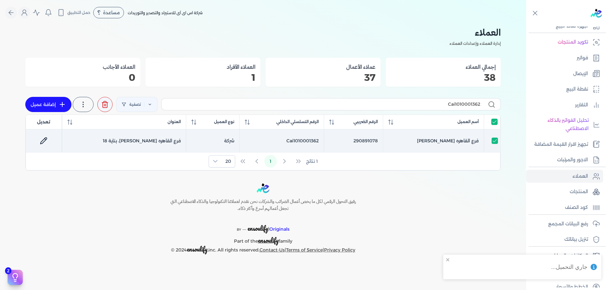
select select "B"
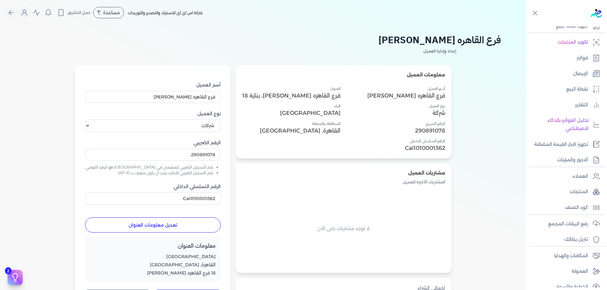
click at [350, 130] on p "290891078" at bounding box center [396, 131] width 98 height 8
copy p "290891078"
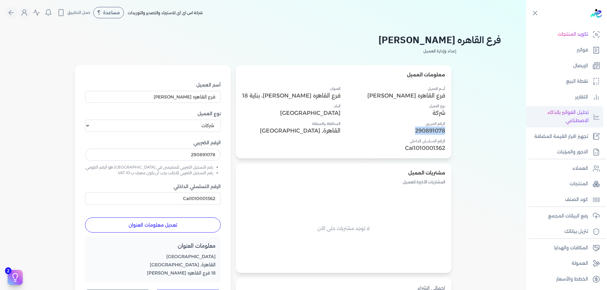
scroll to position [51, 0]
click at [350, 211] on link "رفع البيانات المجمع" at bounding box center [564, 215] width 77 height 13
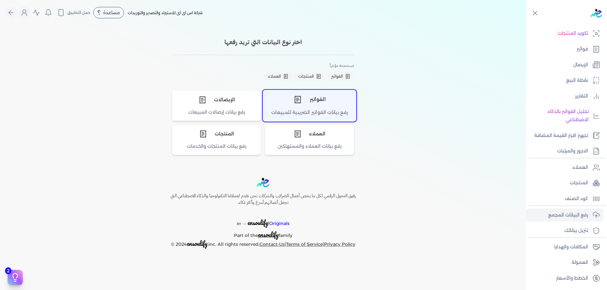
click at [336, 105] on div "الفواتير" at bounding box center [309, 99] width 93 height 19
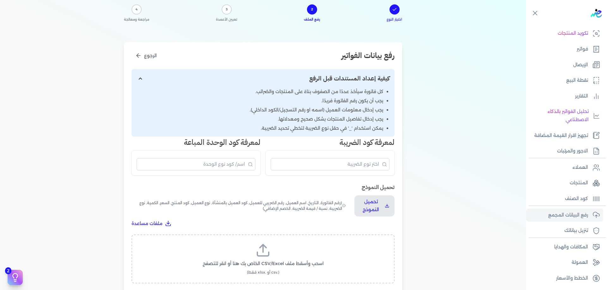
scroll to position [95, 0]
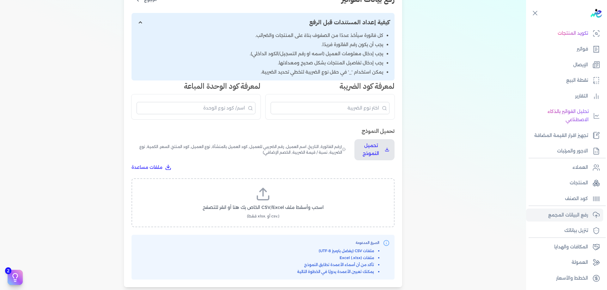
click at [276, 194] on label "اسحب وأسقط ملف CSV/Excel الخاص بك هنا أو انقر للتصفح (.csv أو .xlsx فقط)" at bounding box center [263, 203] width 246 height 33
click at [0, 0] on input "اسحب وأسقط ملف CSV/Excel الخاص بك هنا أو انقر للتصفح (.csv أو .xlsx فقط)" at bounding box center [0, 0] width 0 height 0
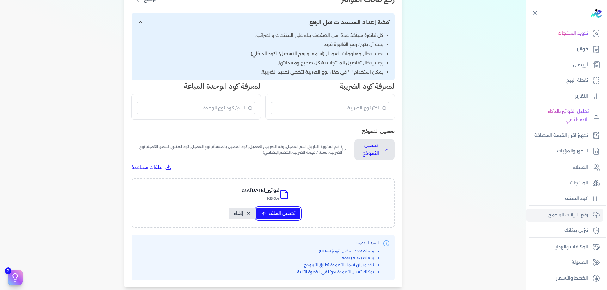
click at [277, 212] on span "تحميل الملف" at bounding box center [282, 213] width 27 height 7
select select "رقم الفاتورة"
select select "أسم العميل"
select select "الرقم الضريبي"
select select "الرقم التسلسلي الداخلي"
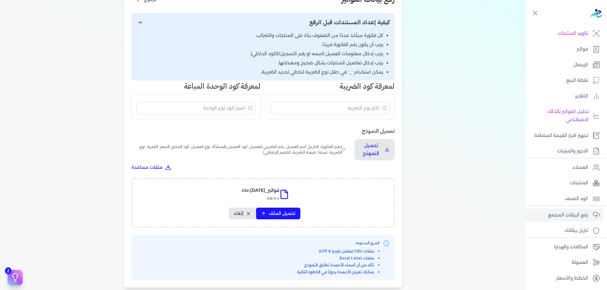
select select "سيريال المنتج"
select select "السعر"
select select "الكمية"
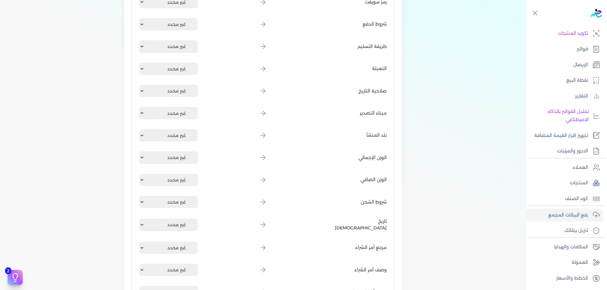
scroll to position [770, 0]
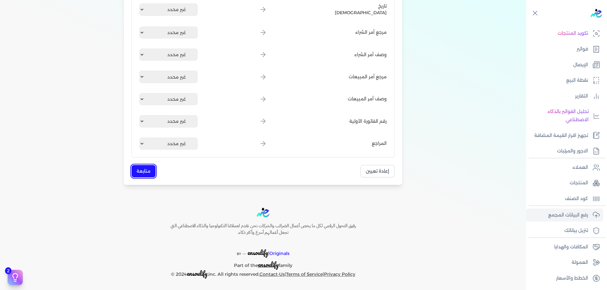
click at [147, 176] on button "متابعة" at bounding box center [143, 171] width 24 height 12
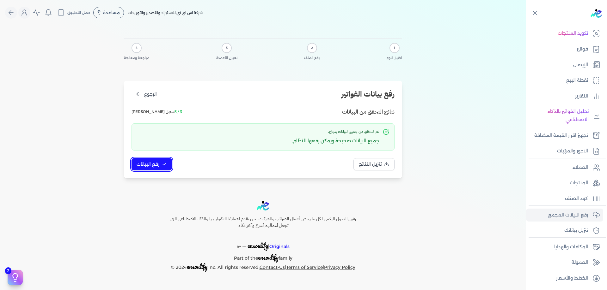
click at [153, 165] on span "رفع البيانات" at bounding box center [147, 164] width 23 height 7
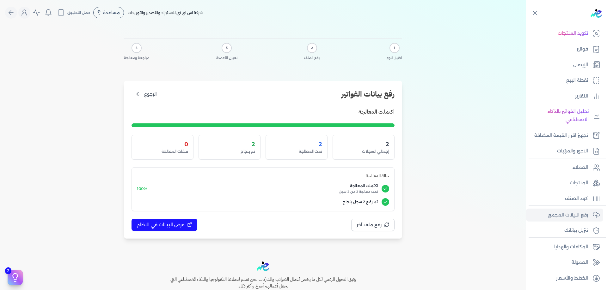
click at [179, 218] on div "اكتملت المعالجة 2 إجمالي السجلات 2 تمت المعالجة 2 تم بنجاح 0 فشلت المعالجة حالة…" at bounding box center [262, 170] width 263 height 124
click at [179, 223] on span "عرض البيانات في النظام" at bounding box center [160, 225] width 48 height 7
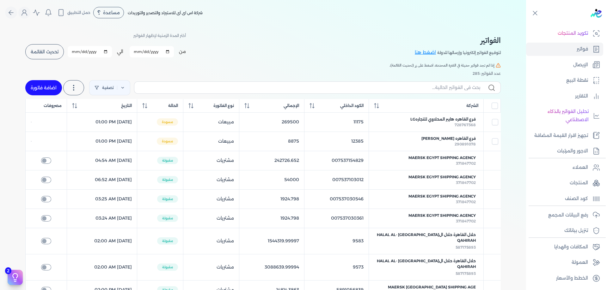
click at [350, 51] on div "الفواتير لتوقيع الفواتير إلكترونيا وإرسالها للدولة اضغط هنا أختر المدة الزمنية …" at bounding box center [262, 46] width 475 height 28
click at [22, 13] on button "Global" at bounding box center [24, 13] width 12 height 12
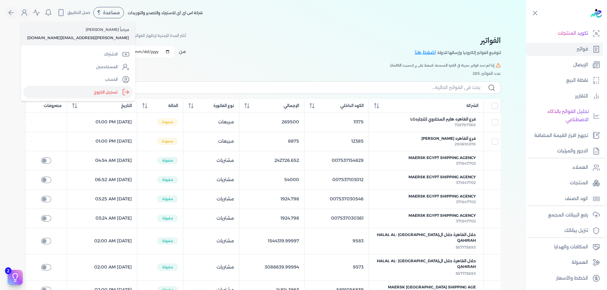
click at [81, 91] on label "تسجيل الخروج" at bounding box center [77, 92] width 109 height 13
click at [350, 25] on input "Close" at bounding box center [526, 25] width 0 height 0
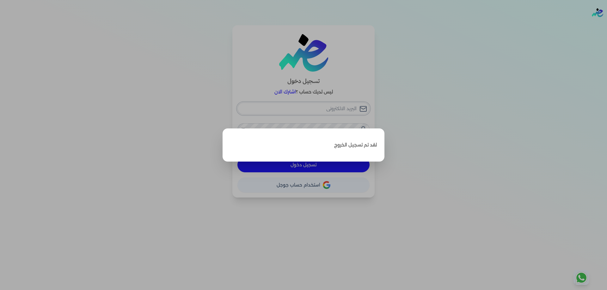
type input "[PERSON_NAME][EMAIL_ADDRESS][DOMAIN_NAME]"
click at [350, 111] on label "Close" at bounding box center [303, 145] width 607 height 290
click at [350, 25] on input "Close" at bounding box center [607, 25] width 0 height 0
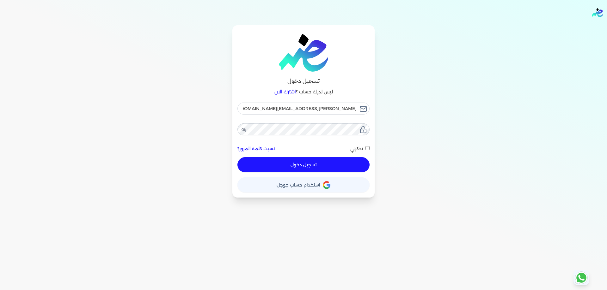
click at [235, 131] on div "تسجيل دخول ليس لديك حساب ؟ اشترك الان ahmed.abdo@sgfinternational.com نسيت كلمة…" at bounding box center [303, 111] width 142 height 173
click at [244, 129] on icon at bounding box center [243, 129] width 5 height 5
click at [298, 110] on input "[PERSON_NAME][EMAIL_ADDRESS][DOMAIN_NAME]" at bounding box center [303, 109] width 132 height 12
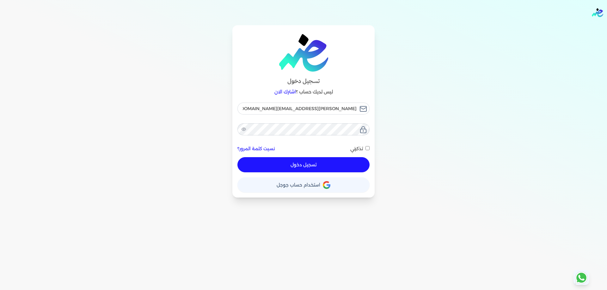
click at [316, 161] on button "تسجيل دخول" at bounding box center [303, 164] width 132 height 15
checkbox input "false"
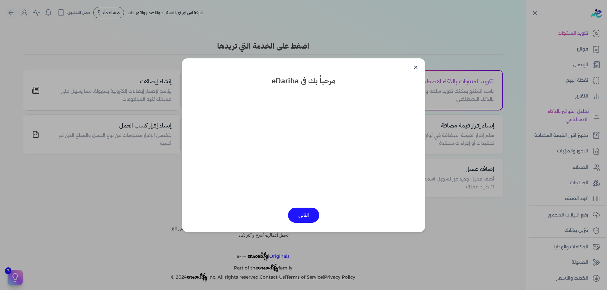
click at [350, 71] on link "✕" at bounding box center [415, 67] width 15 height 15
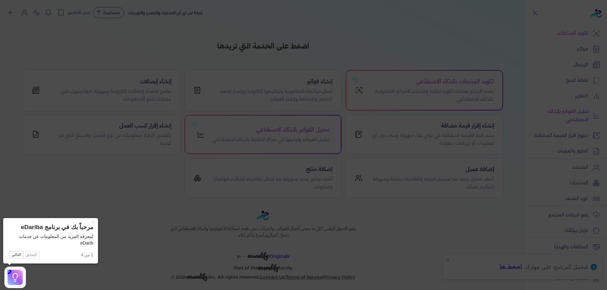
click at [45, 34] on icon at bounding box center [303, 145] width 607 height 290
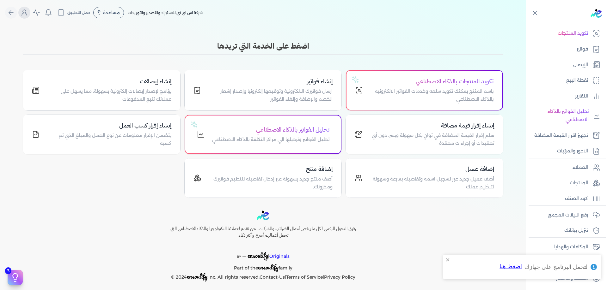
click at [26, 16] on icon "Global" at bounding box center [25, 13] width 8 height 8
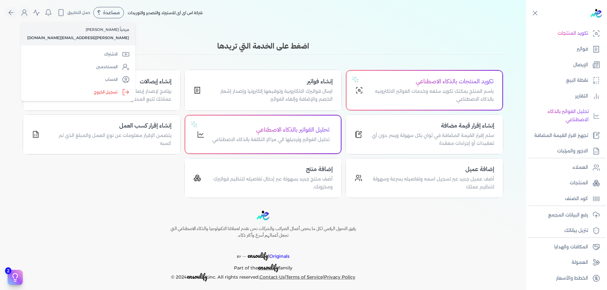
click at [167, 39] on div "Toggle Navigation الاسعار العمولات مساعدة خدمة العملاء دليل المستخدم تسجيل الدخ…" at bounding box center [263, 145] width 526 height 290
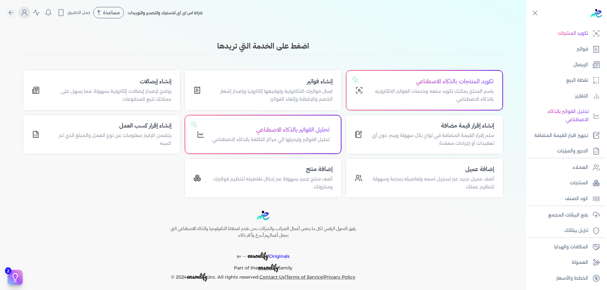
click at [25, 13] on icon "Global" at bounding box center [25, 13] width 8 height 8
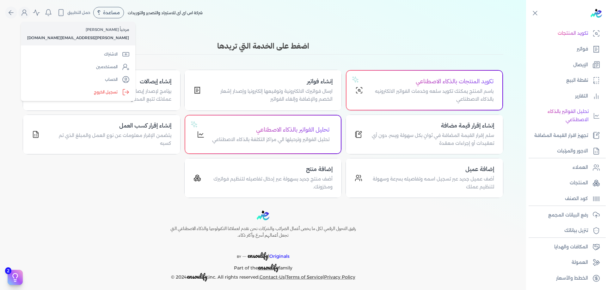
click at [127, 50] on h3 "اضغط على الخدمة التي تريدها" at bounding box center [263, 45] width 480 height 11
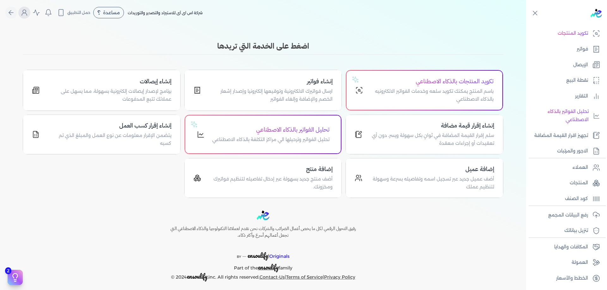
click at [28, 18] on button "Global" at bounding box center [24, 13] width 12 height 12
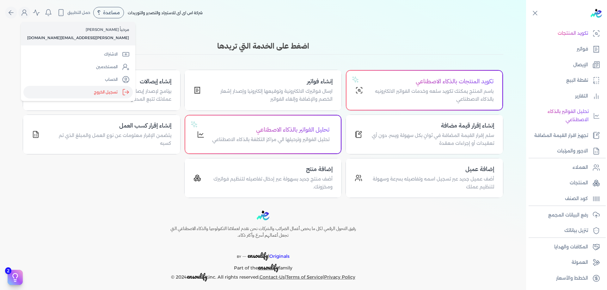
click at [60, 89] on label "تسجيل الخروج" at bounding box center [77, 92] width 109 height 13
click at [350, 25] on input "Close" at bounding box center [526, 25] width 0 height 0
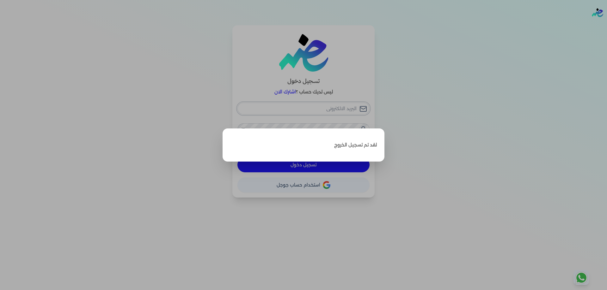
type input "[PERSON_NAME][EMAIL_ADDRESS][DOMAIN_NAME]"
click at [328, 95] on label "Close" at bounding box center [303, 145] width 607 height 290
click at [350, 25] on input "Close" at bounding box center [607, 25] width 0 height 0
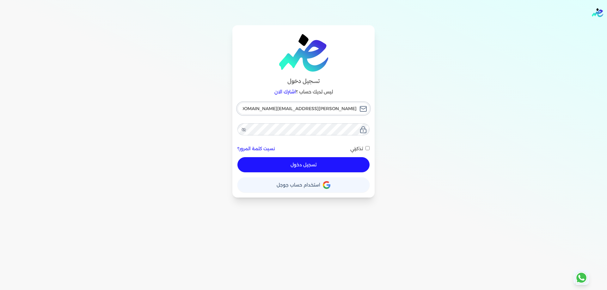
click at [326, 108] on input "[PERSON_NAME][EMAIL_ADDRESS][DOMAIN_NAME]" at bounding box center [303, 109] width 132 height 12
click at [245, 130] on icon at bounding box center [243, 129] width 4 height 3
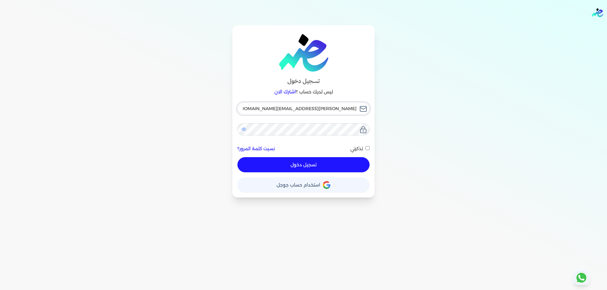
click at [315, 107] on input "[PERSON_NAME][EMAIL_ADDRESS][DOMAIN_NAME]" at bounding box center [303, 109] width 132 height 12
click at [245, 128] on icon at bounding box center [243, 129] width 5 height 4
click at [244, 129] on icon at bounding box center [243, 129] width 5 height 5
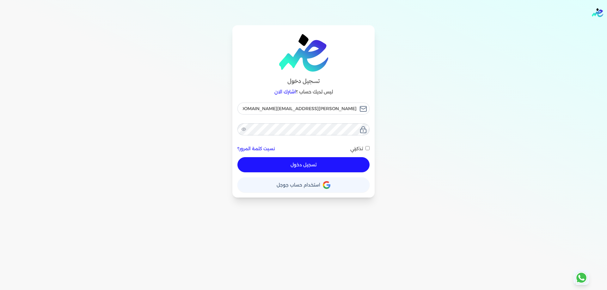
click at [304, 170] on button "تسجيل دخول" at bounding box center [303, 164] width 132 height 15
checkbox input "false"
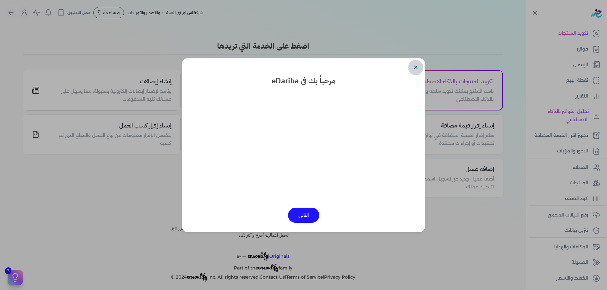
click at [350, 67] on link "✕" at bounding box center [415, 67] width 15 height 15
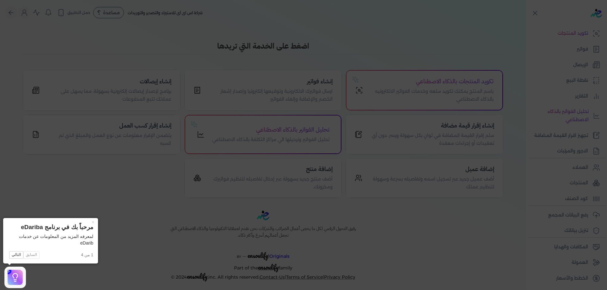
click at [350, 97] on icon at bounding box center [303, 145] width 607 height 290
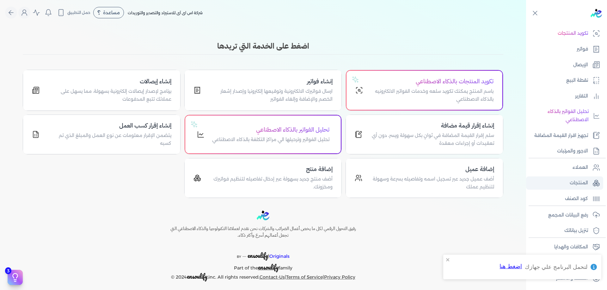
click at [350, 181] on p "المنتجات" at bounding box center [578, 183] width 18 height 8
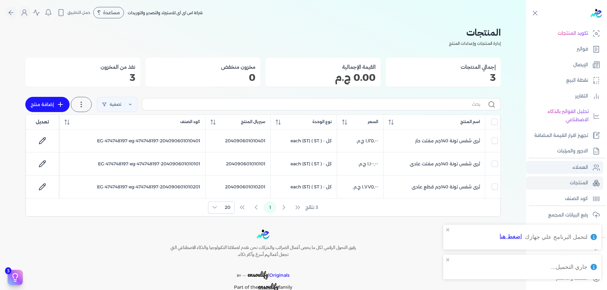
click at [350, 169] on p "العملاء" at bounding box center [579, 168] width 15 height 8
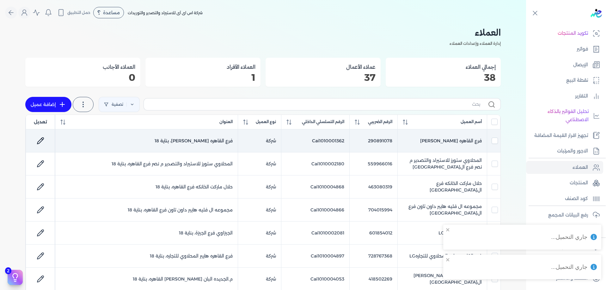
click at [350, 141] on td "فرع القاهره سامي سلامهLG" at bounding box center [441, 141] width 89 height 23
checkbox input "true"
checkbox input "false"
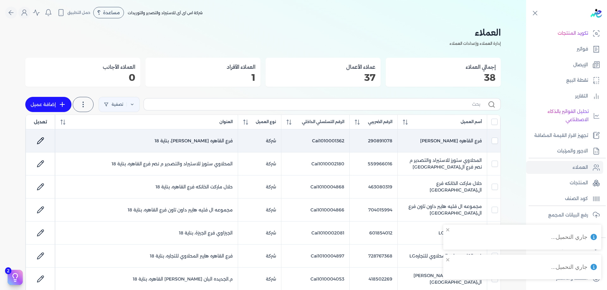
checkbox input "false"
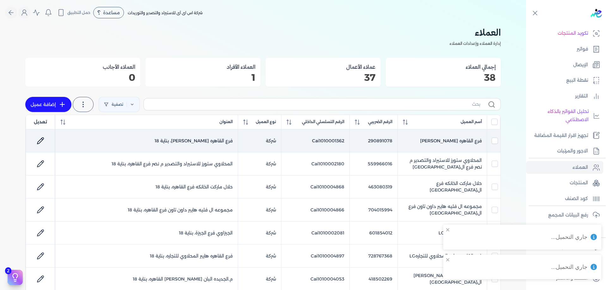
checkbox input "false"
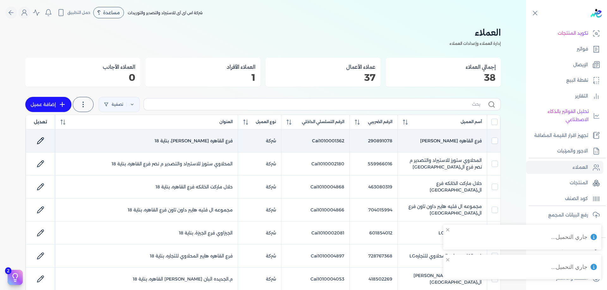
checkbox input "false"
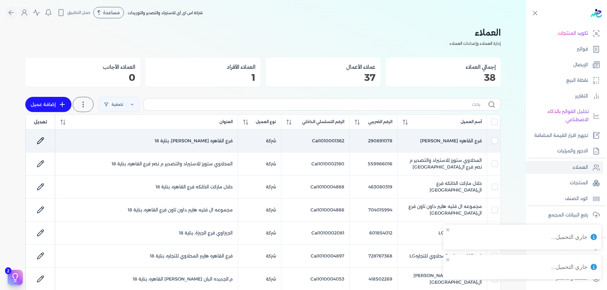
checkbox input "false"
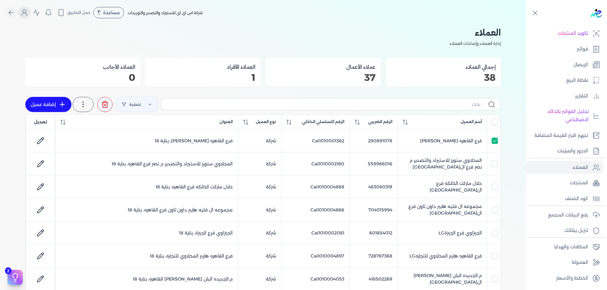
click at [28, 14] on icon "Global" at bounding box center [25, 13] width 8 height 8
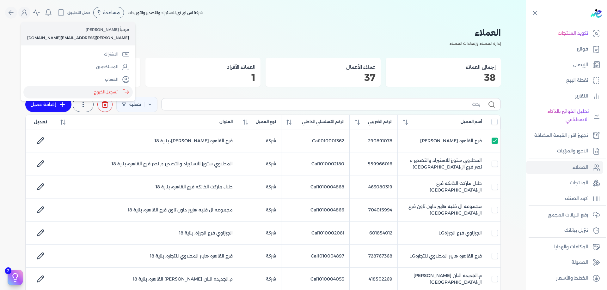
click at [62, 93] on label "تسجيل الخروج" at bounding box center [77, 92] width 109 height 13
click at [350, 25] on input "Close" at bounding box center [526, 25] width 0 height 0
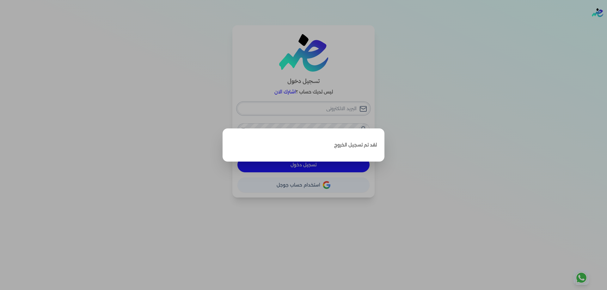
type input "[PERSON_NAME][EMAIL_ADDRESS][DOMAIN_NAME]"
click at [350, 98] on label "Close" at bounding box center [303, 145] width 607 height 290
click at [350, 25] on input "Close" at bounding box center [607, 25] width 0 height 0
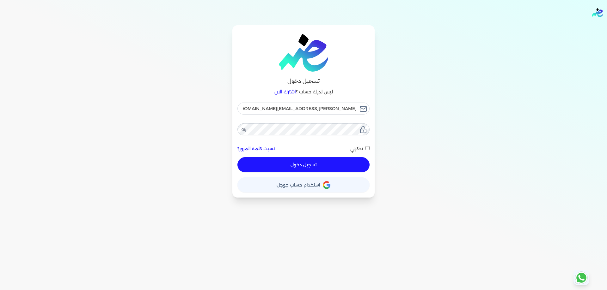
click at [237, 133] on div "تسجيل دخول ليس لديك حساب ؟ اشترك الان ahmed.abdo@sgfinternational.com نسيت كلمة…" at bounding box center [303, 111] width 142 height 173
click at [243, 130] on icon at bounding box center [244, 130] width 2 height 2
click at [318, 107] on input "[PERSON_NAME][EMAIL_ADDRESS][DOMAIN_NAME]" at bounding box center [303, 109] width 132 height 12
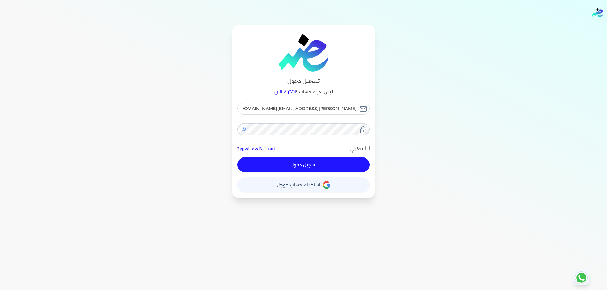
click at [324, 165] on button "تسجيل دخول" at bounding box center [303, 164] width 132 height 15
checkbox input "false"
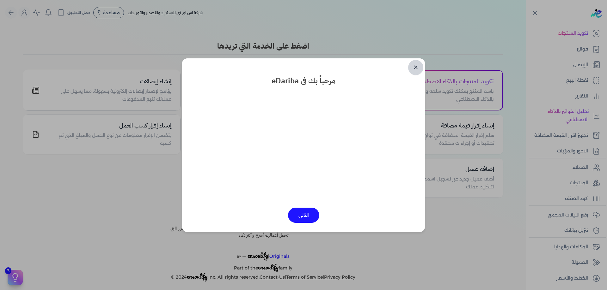
click at [350, 71] on link "✕" at bounding box center [415, 67] width 15 height 15
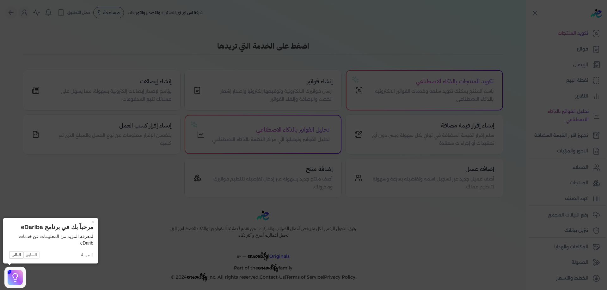
click at [350, 81] on icon at bounding box center [303, 145] width 607 height 290
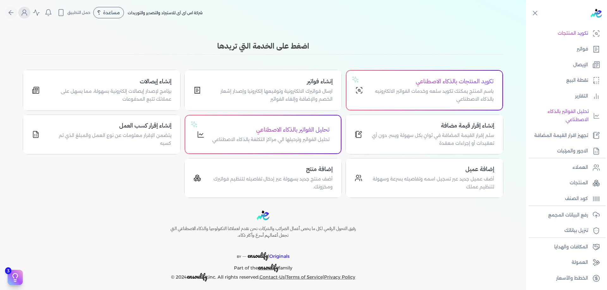
click at [27, 14] on icon "Global" at bounding box center [25, 13] width 8 height 8
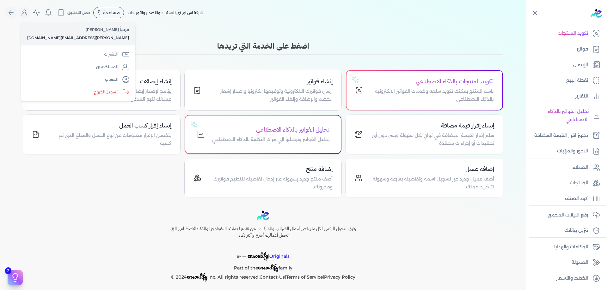
click at [284, 28] on div "Toggle Navigation الاسعار العمولات مساعدة خدمة العملاء دليل المستخدم تسجيل الدخ…" at bounding box center [263, 145] width 526 height 290
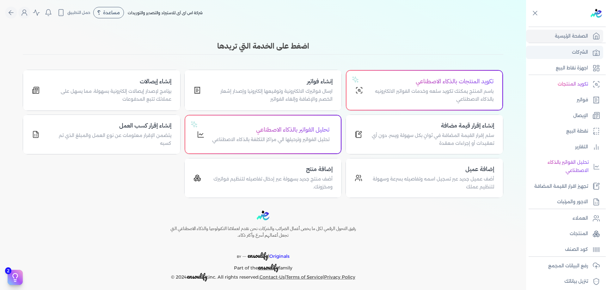
click at [350, 57] on link "الشركات" at bounding box center [564, 52] width 77 height 13
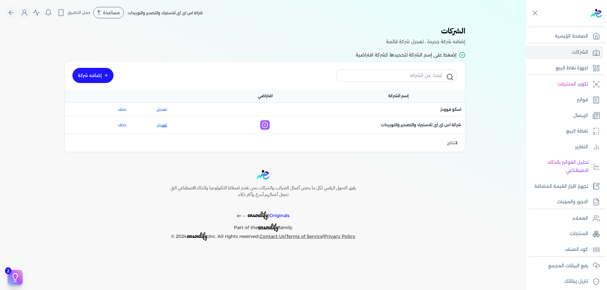
click at [165, 127] on link "تعديل" at bounding box center [161, 125] width 50 height 6
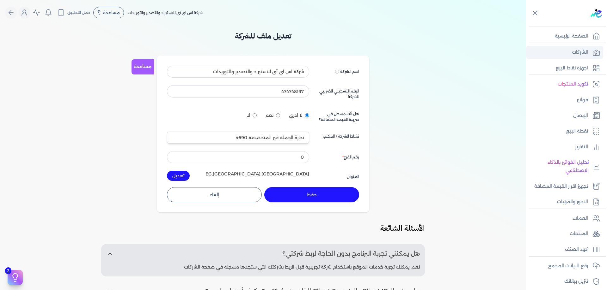
click at [350, 56] on icon at bounding box center [596, 53] width 8 height 8
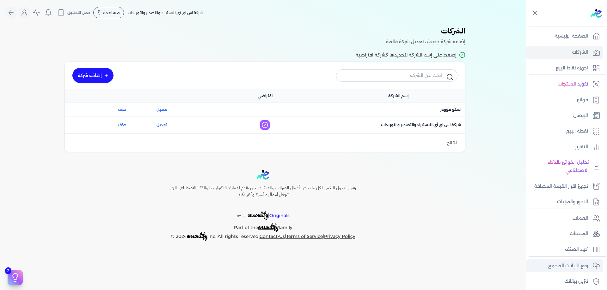
click at [350, 271] on link "رفع البيانات المجمع" at bounding box center [564, 266] width 77 height 13
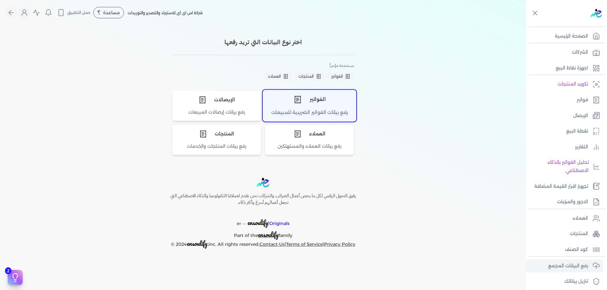
click at [318, 115] on div "رفع بيانات الفواتير الضريبية للمبيعات" at bounding box center [309, 115] width 93 height 12
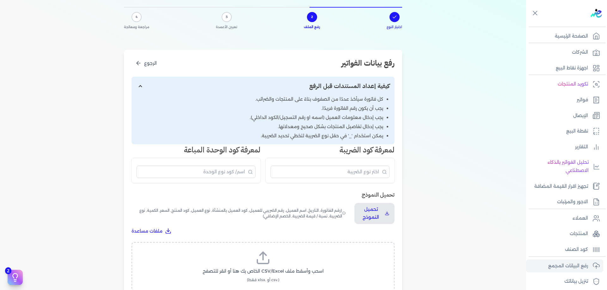
scroll to position [42, 0]
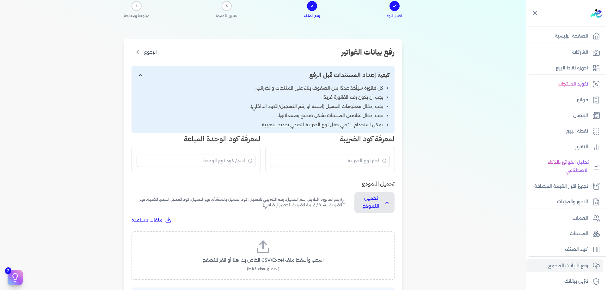
click at [276, 240] on label "اسحب وأسقط ملف CSV/Excel الخاص بك هنا أو انقر للتصفح (.csv أو .xlsx فقط)" at bounding box center [263, 255] width 246 height 33
click at [0, 0] on input "اسحب وأسقط ملف CSV/Excel الخاص بك هنا أو انقر للتصفح (.csv أو .xlsx فقط)" at bounding box center [0, 0] width 0 height 0
click at [295, 266] on span "تحميل الملف" at bounding box center [282, 266] width 27 height 7
select select "رقم الفاتورة"
select select "أسم العميل"
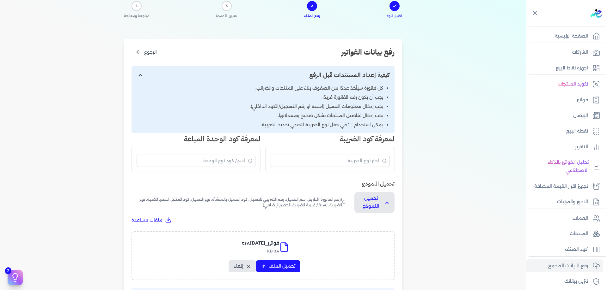
select select "الرقم الضريبي"
select select "الرقم التسلسلي الداخلي"
select select "سيريال المنتج"
select select "السعر"
select select "الكمية"
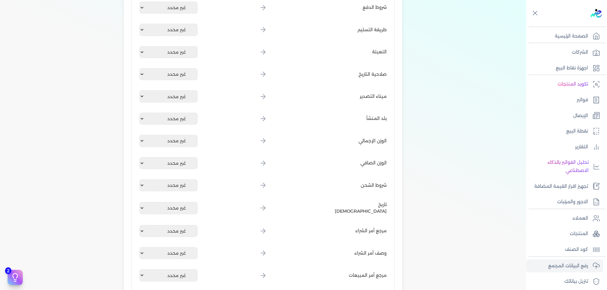
scroll to position [770, 0]
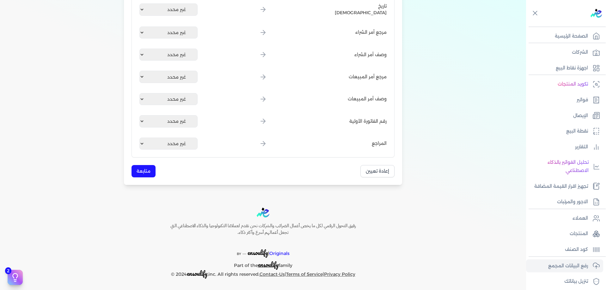
click at [135, 165] on button "متابعة" at bounding box center [143, 171] width 24 height 12
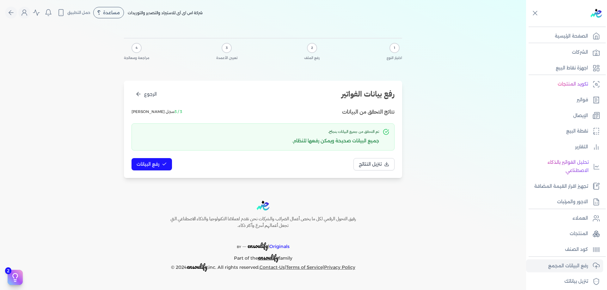
scroll to position [0, 0]
click at [160, 154] on div "نتائج التحقق من البيانات 3 / 3 سجل صالح تم التحقق من جميع البيانات بنجاح. جميع …" at bounding box center [262, 139] width 263 height 63
click at [157, 159] on button "رفع البيانات" at bounding box center [151, 164] width 40 height 12
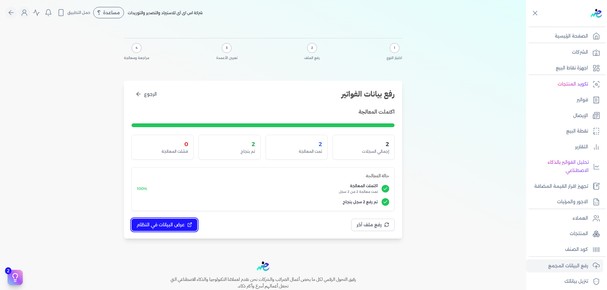
click at [178, 221] on button "عرض البيانات في النظام" at bounding box center [164, 225] width 66 height 12
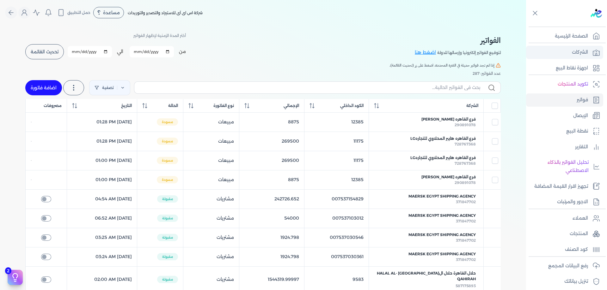
click at [350, 55] on p "الشركات" at bounding box center [580, 52] width 16 height 8
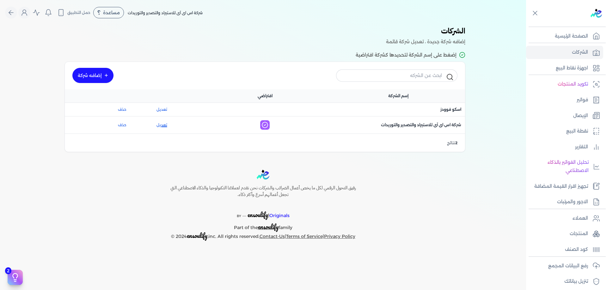
click at [167, 125] on link "تعديل" at bounding box center [161, 125] width 50 height 6
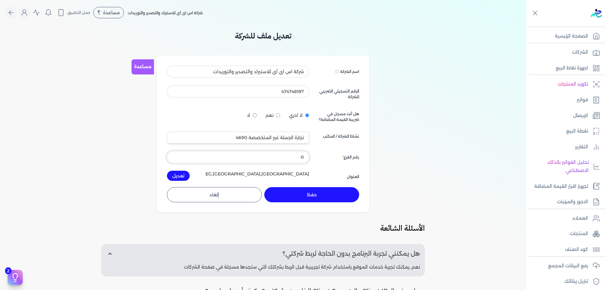
click at [300, 157] on input "0" at bounding box center [238, 157] width 142 height 12
click at [350, 152] on div "تعديل ملف للشركة مساعدة اسم الشركة Displayed on public forums, such as Preline …" at bounding box center [263, 201] width 526 height 343
click at [338, 158] on div "رقم الفرع" at bounding box center [338, 157] width 42 height 12
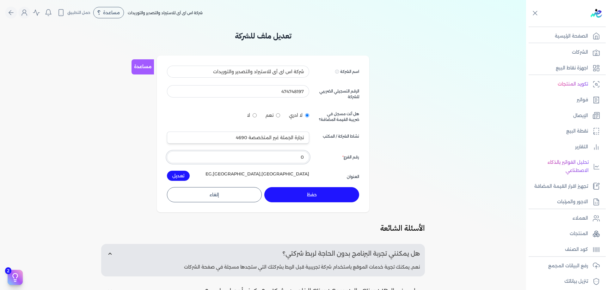
drag, startPoint x: 290, startPoint y: 154, endPoint x: 342, endPoint y: 160, distance: 52.8
click at [342, 160] on div "اسم الشركة Displayed on public forums, such as Preline شركة اس اى آى للاستيراد …" at bounding box center [263, 123] width 192 height 115
type input "*"
click at [167, 171] on button "تعديل" at bounding box center [178, 176] width 23 height 10
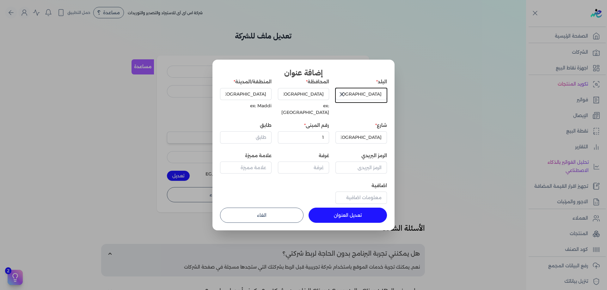
click at [258, 215] on button "الغاء" at bounding box center [261, 215] width 83 height 15
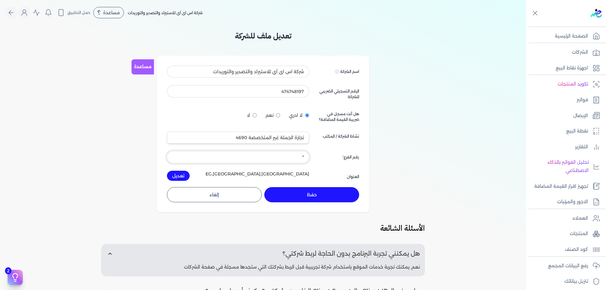
drag, startPoint x: 296, startPoint y: 156, endPoint x: 358, endPoint y: 155, distance: 62.3
click at [350, 155] on div "اسم الشركة Displayed on public forums, such as Preline شركة اس اى آى للاستيراد …" at bounding box center [263, 123] width 192 height 115
type input "0"
click at [167, 171] on button "تعديل" at bounding box center [178, 176] width 23 height 10
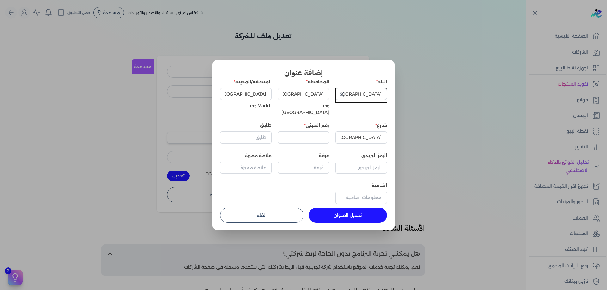
click at [287, 200] on div "البلد مصر المحافظة Cairo ex: Cairo المنطقة/المدينة Cairo ex: Maddi شارع Cairo ر…" at bounding box center [303, 143] width 167 height 128
click at [286, 208] on button "الغاء" at bounding box center [261, 215] width 83 height 15
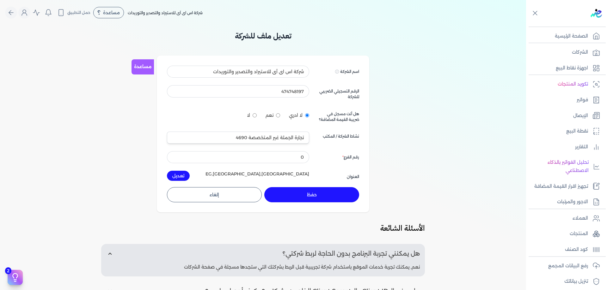
click at [231, 197] on button "إلغاء" at bounding box center [214, 194] width 95 height 15
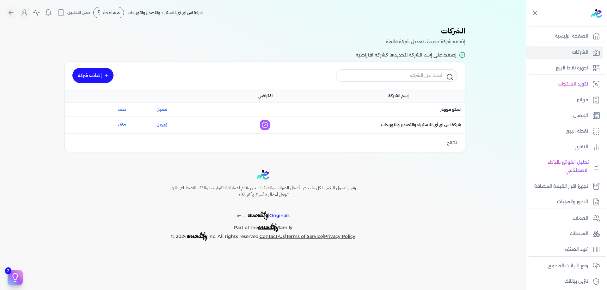
click at [158, 126] on link "تعديل" at bounding box center [161, 125] width 50 height 6
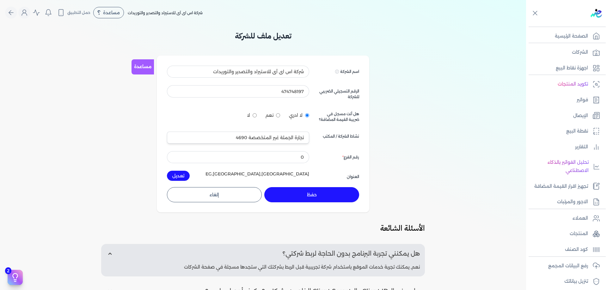
click at [215, 199] on button "إلغاء" at bounding box center [214, 194] width 95 height 15
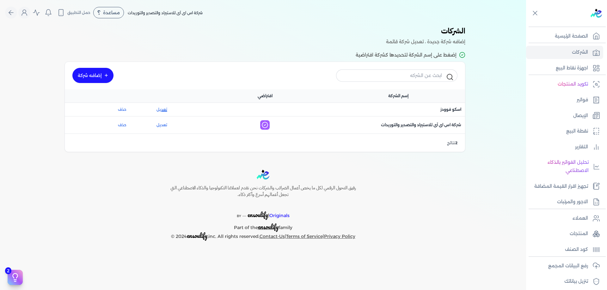
click at [162, 111] on link "تعديل" at bounding box center [161, 110] width 50 height 6
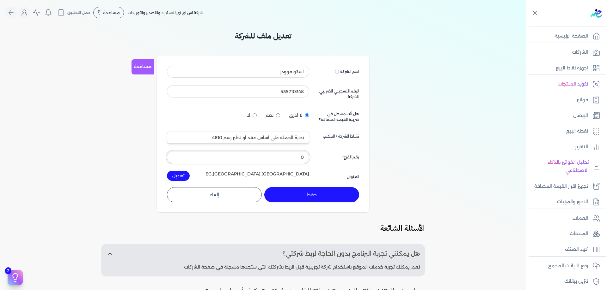
click at [302, 158] on input "0" at bounding box center [238, 157] width 142 height 12
click at [293, 221] on div "تعديل ملف للشركة مساعدة اسم الشركة Displayed on public forums, such as Preline …" at bounding box center [263, 201] width 526 height 343
click at [215, 201] on button "إلغاء" at bounding box center [214, 194] width 95 height 15
